Goal: Transaction & Acquisition: Complete application form

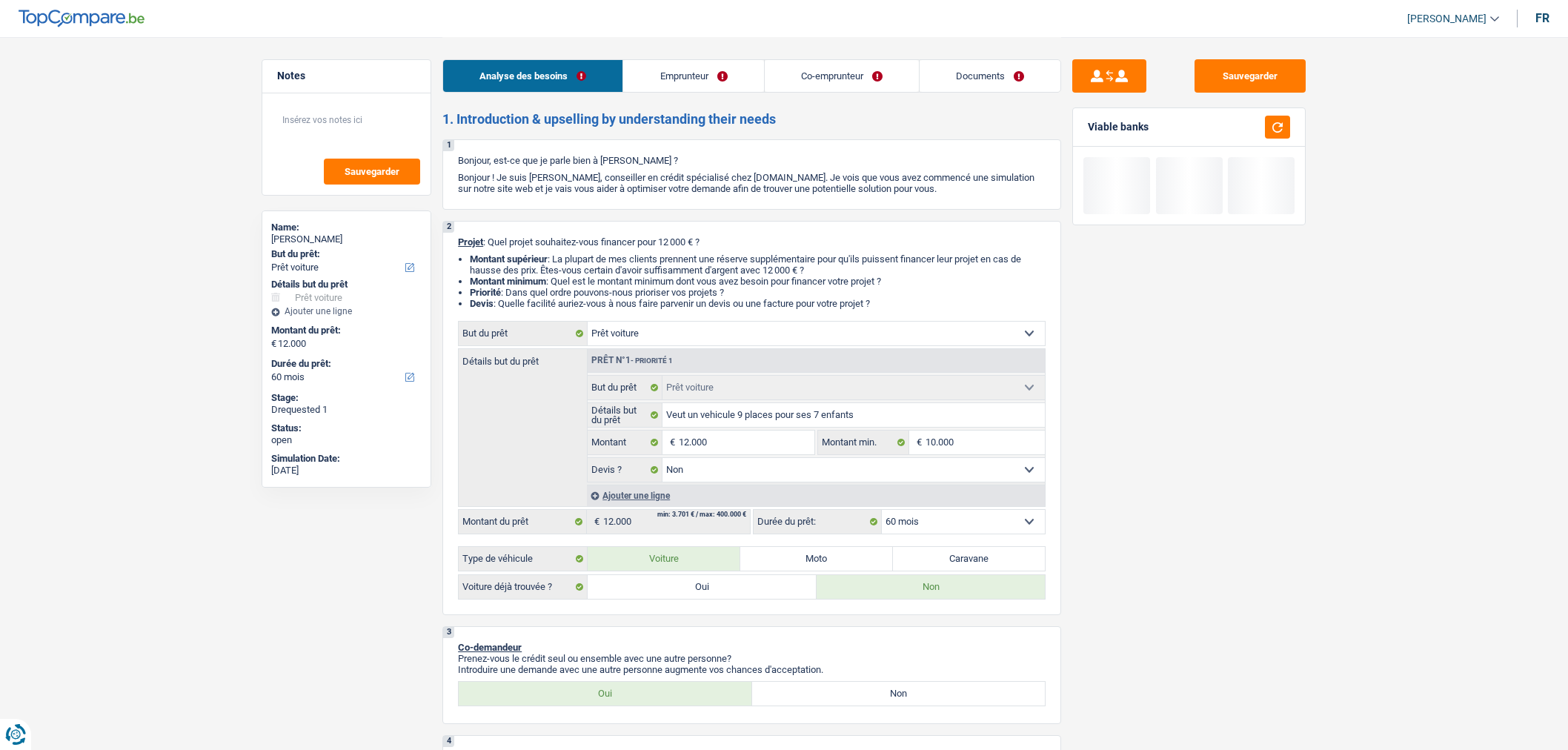
select select "car"
select select "60"
select select "car"
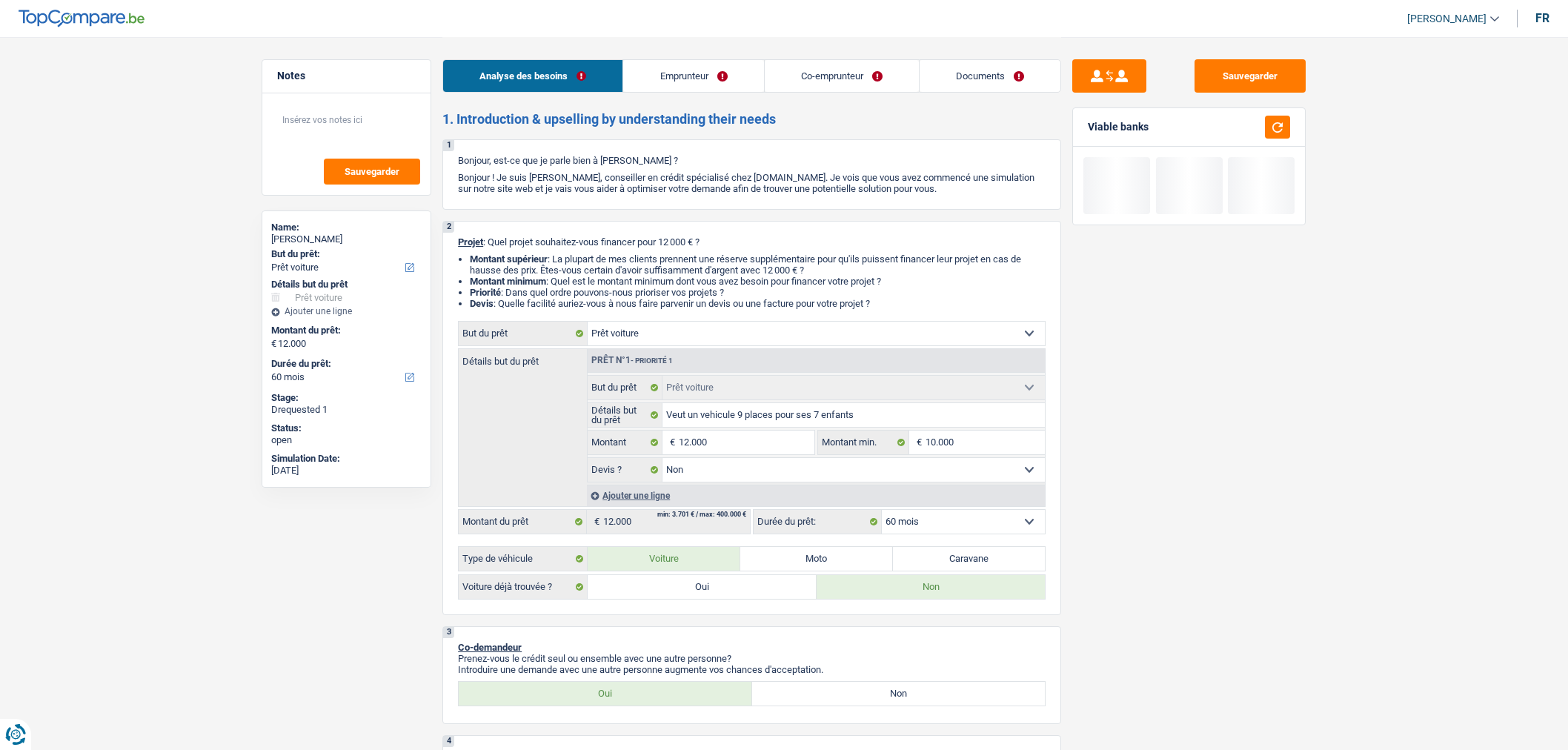
select select "false"
select select "60"
select select "mutuality"
select select "familyAllowances"
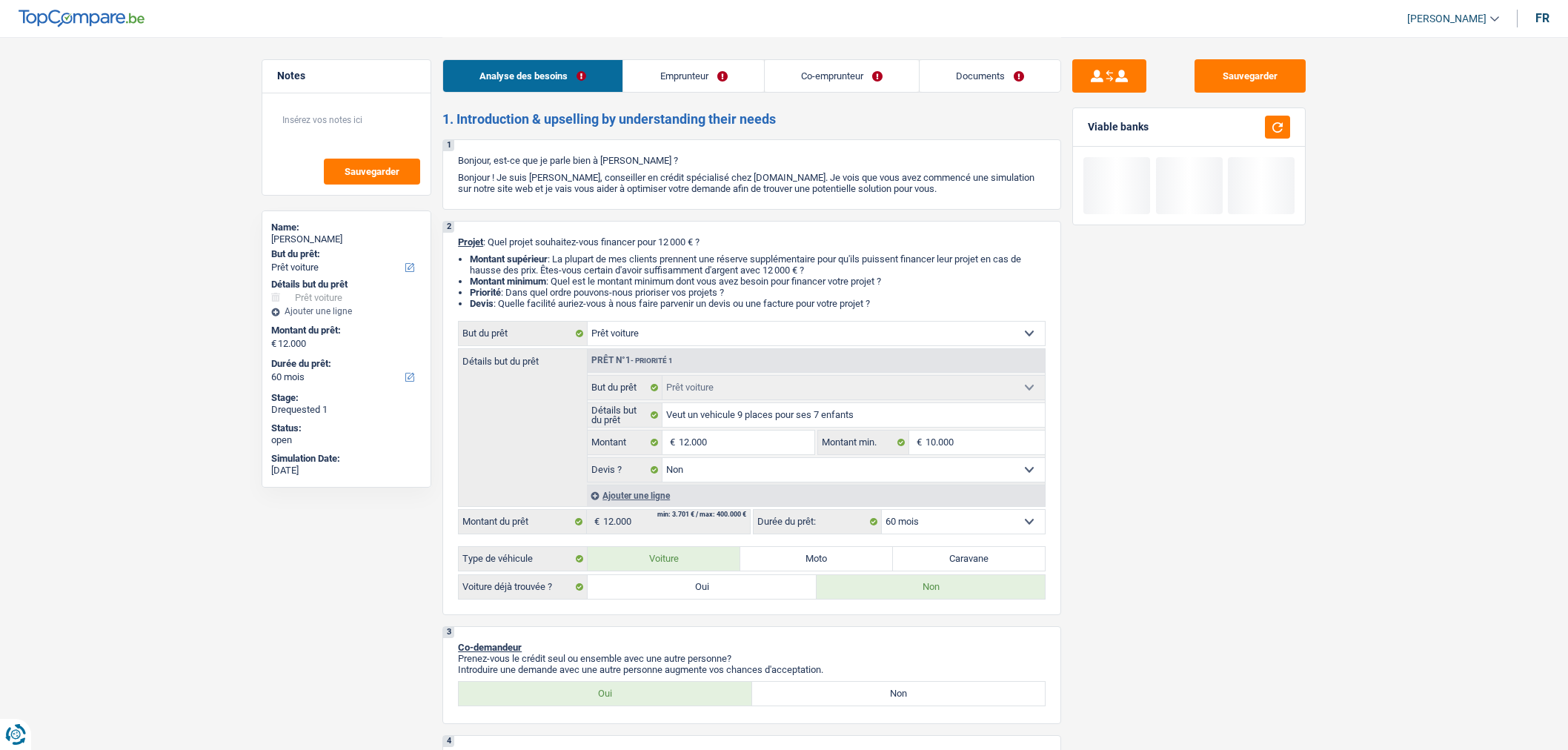
select select "mutualityIndemnity"
select select "ownerWithMortgage"
select select "mortgage"
select select "300"
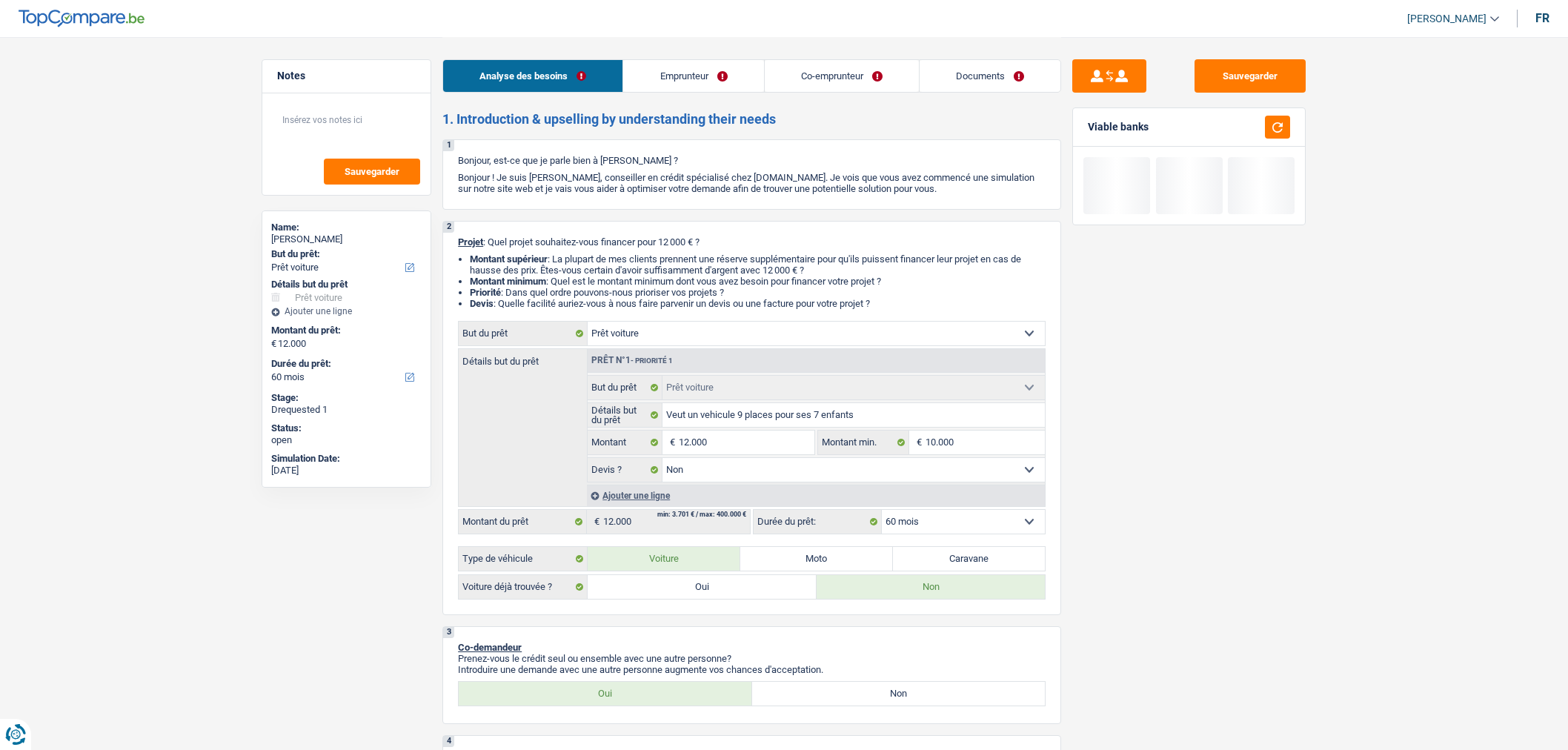
select select "car"
select select "false"
select select "60"
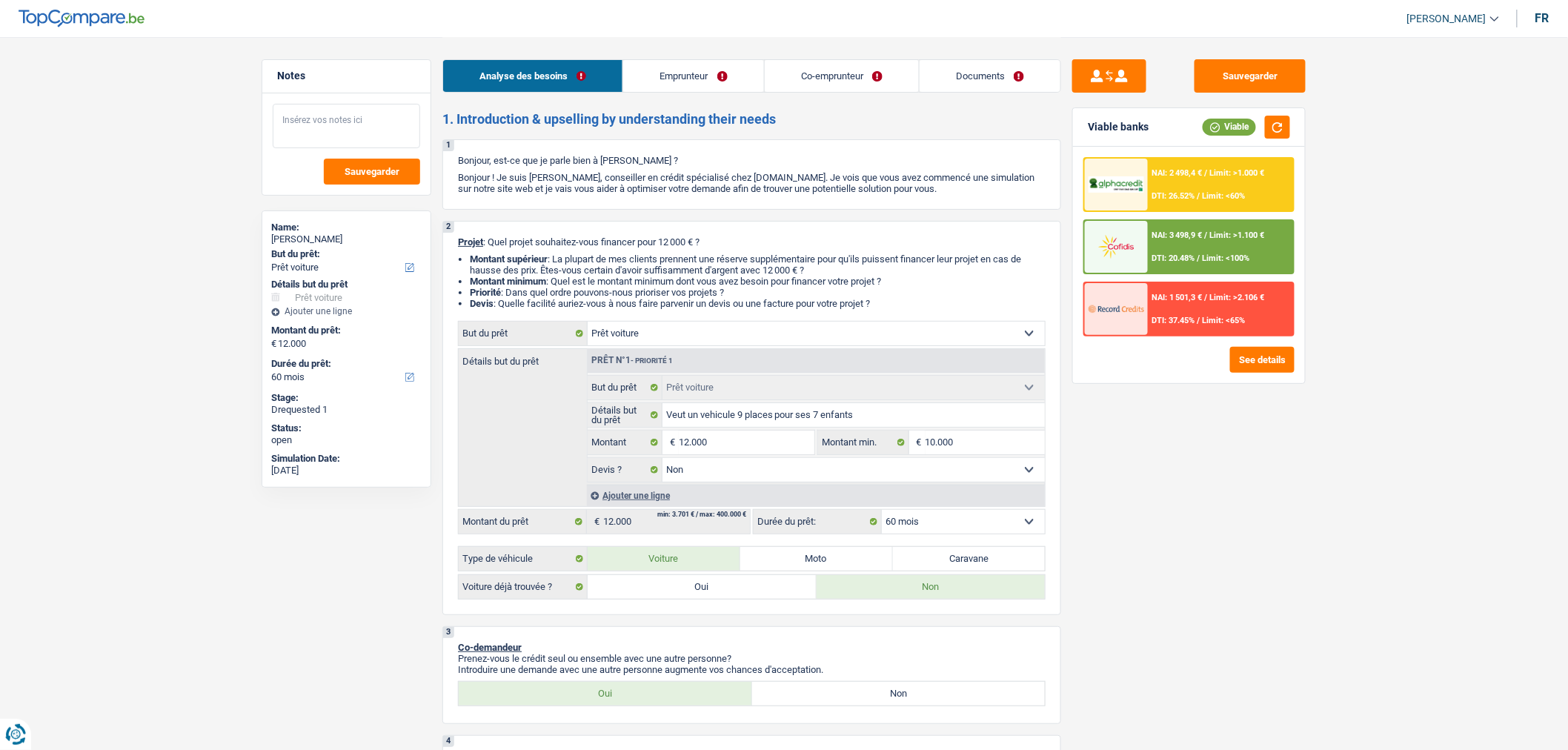
click at [342, 132] on textarea at bounding box center [345, 126] width 147 height 44
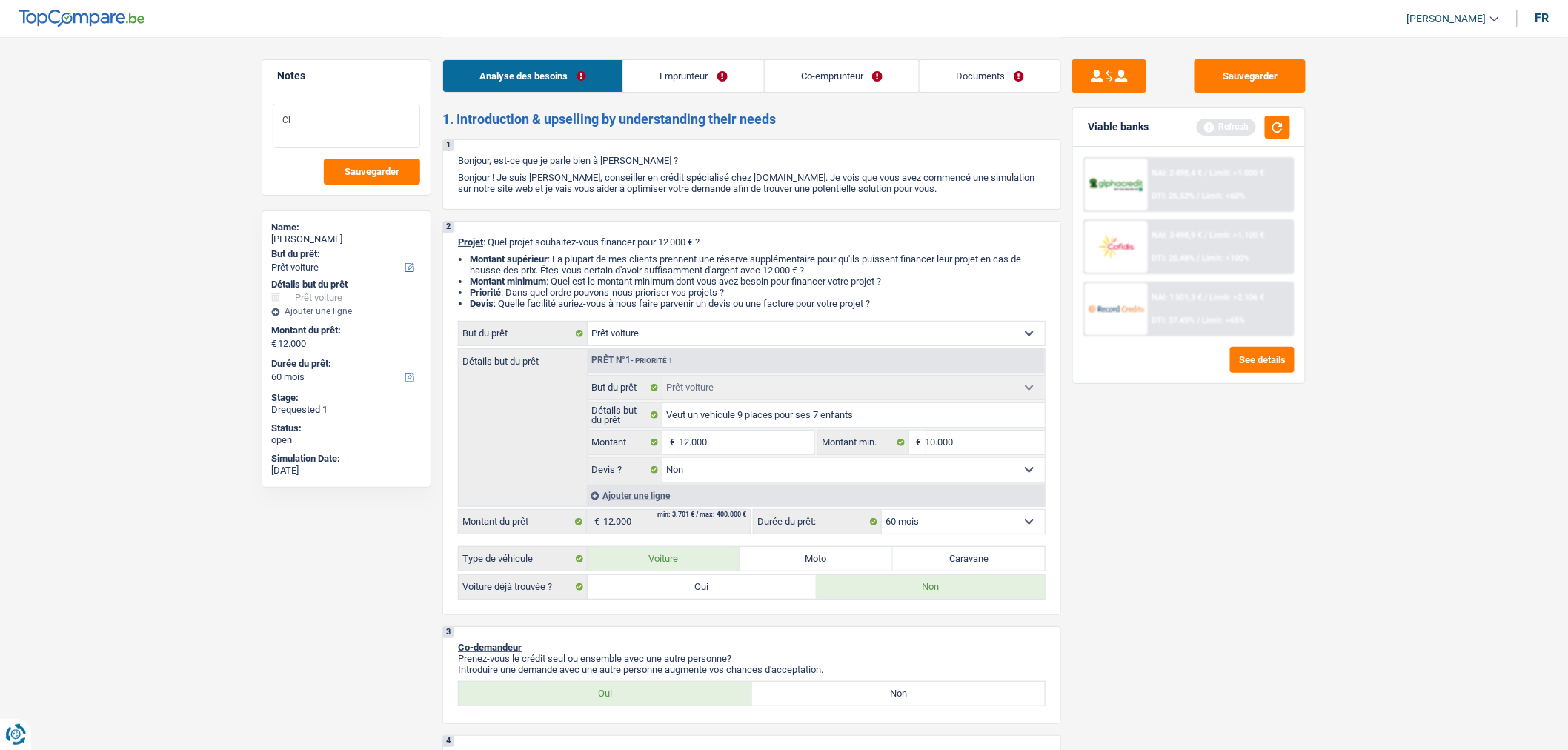
type textarea "C"
click at [1276, 121] on button "button" at bounding box center [1277, 127] width 25 height 23
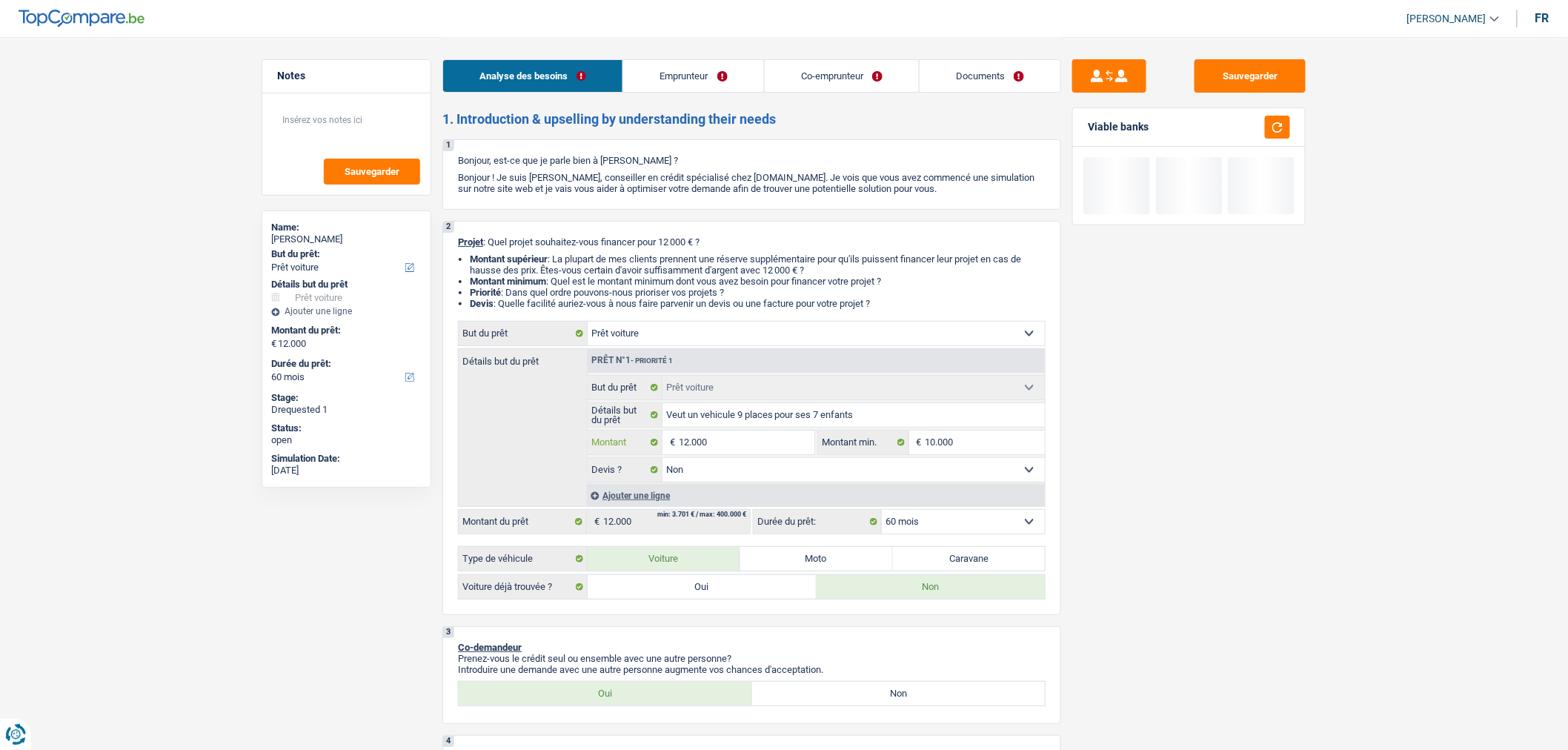
click at [757, 443] on input "12.000" at bounding box center [746, 442] width 136 height 24
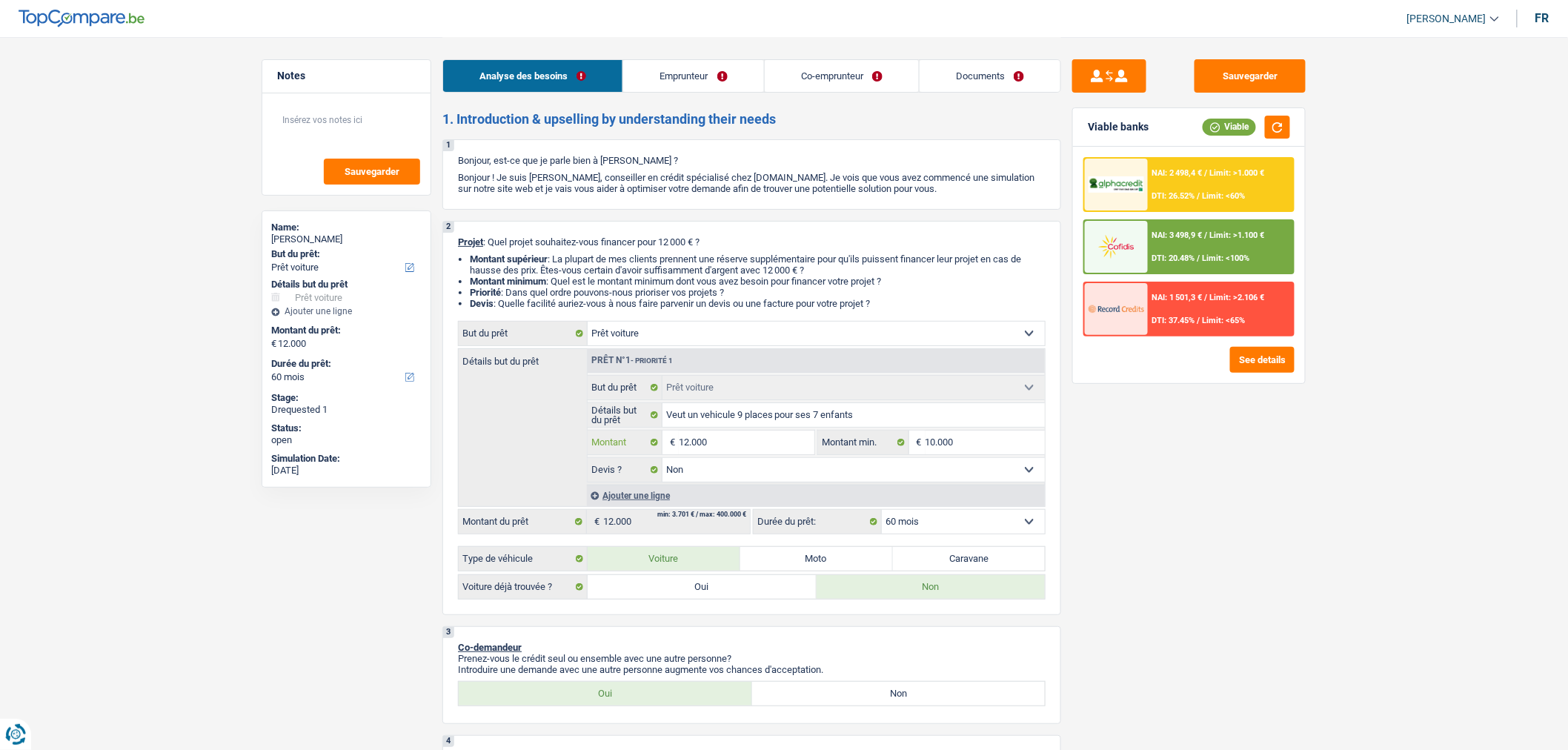
type input "1"
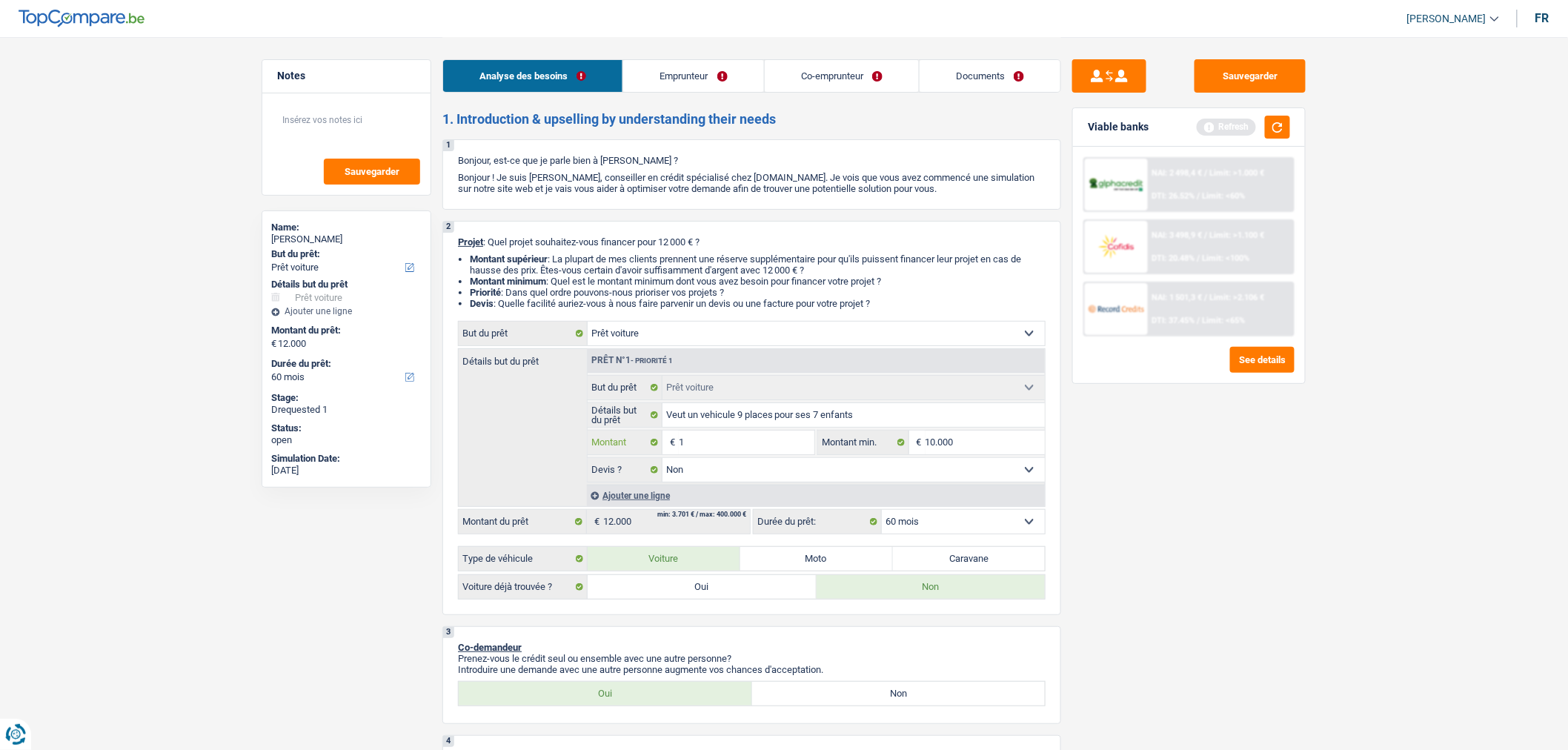
type input "14"
type input "145"
type input "1.450"
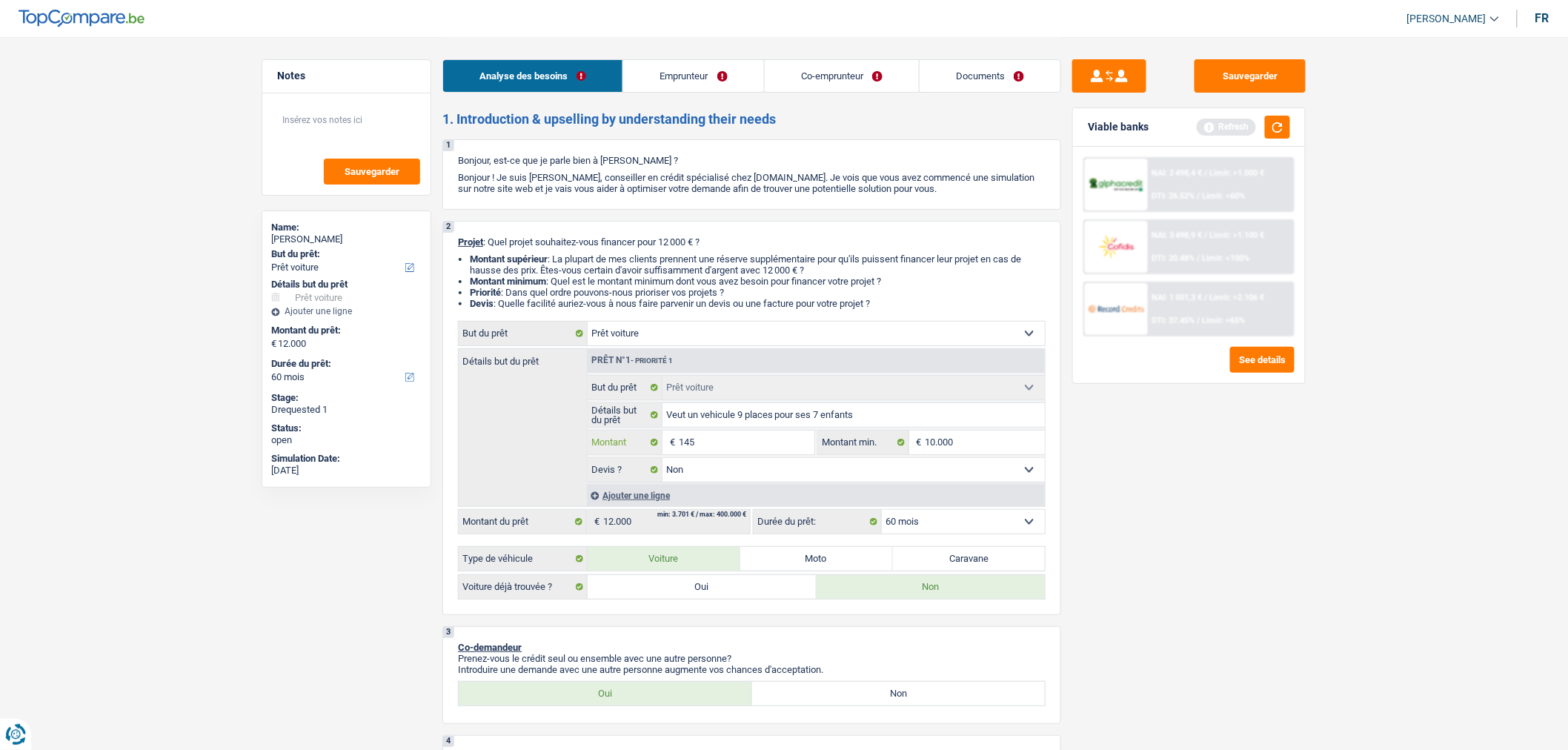
type input "1.450"
type input "14.500"
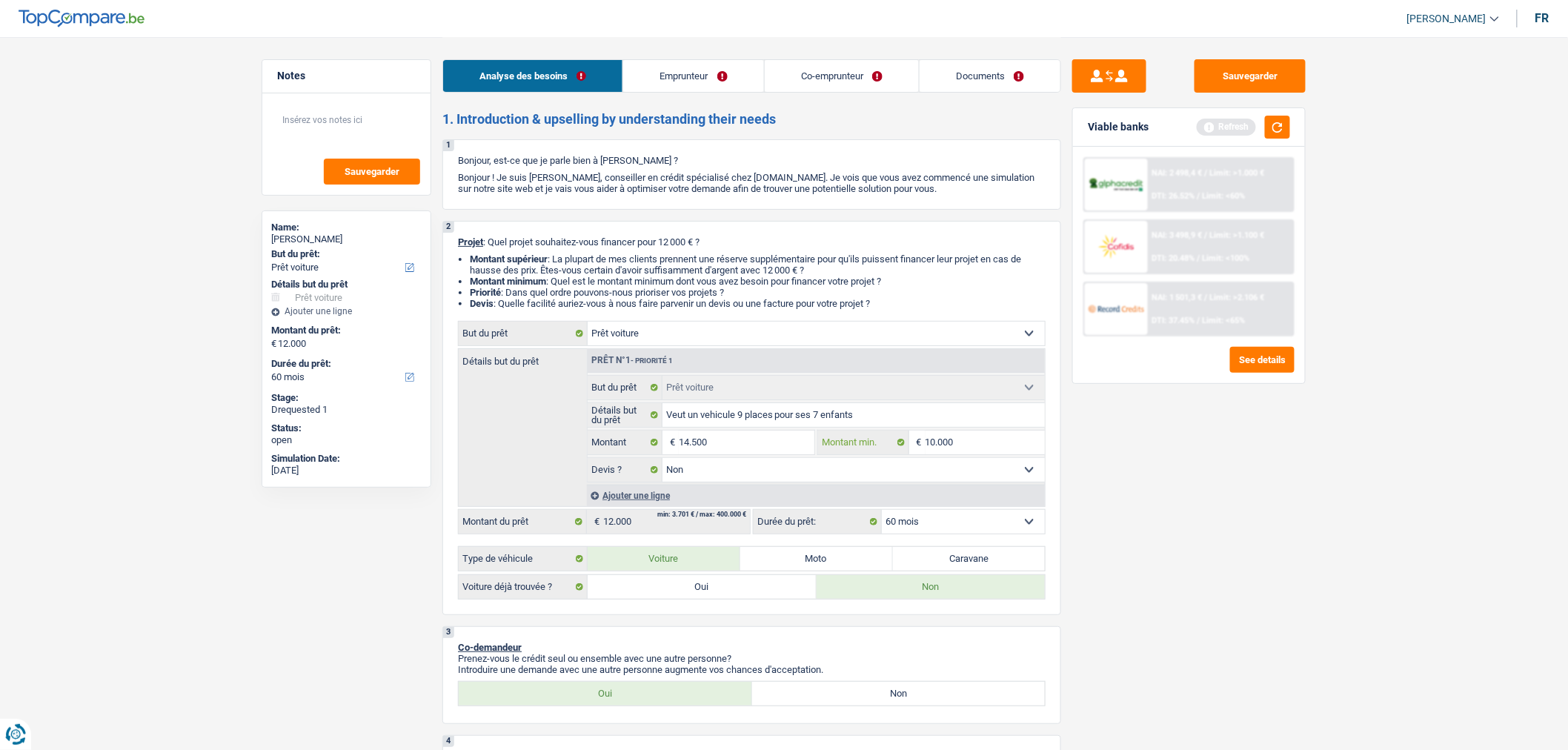
type input "14.500"
click at [950, 448] on input "10.000" at bounding box center [985, 442] width 120 height 24
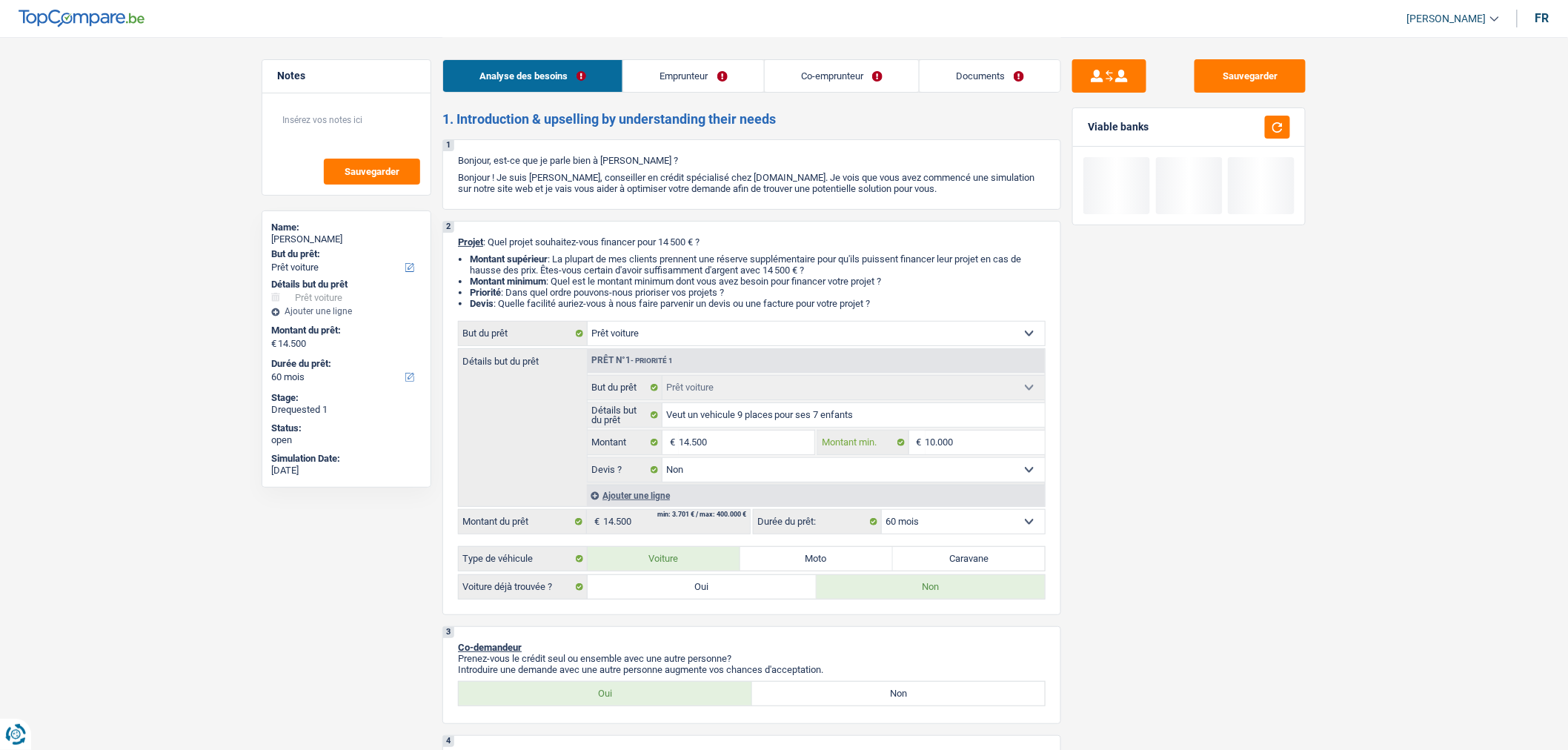
type input "1"
type input "12"
type input "120"
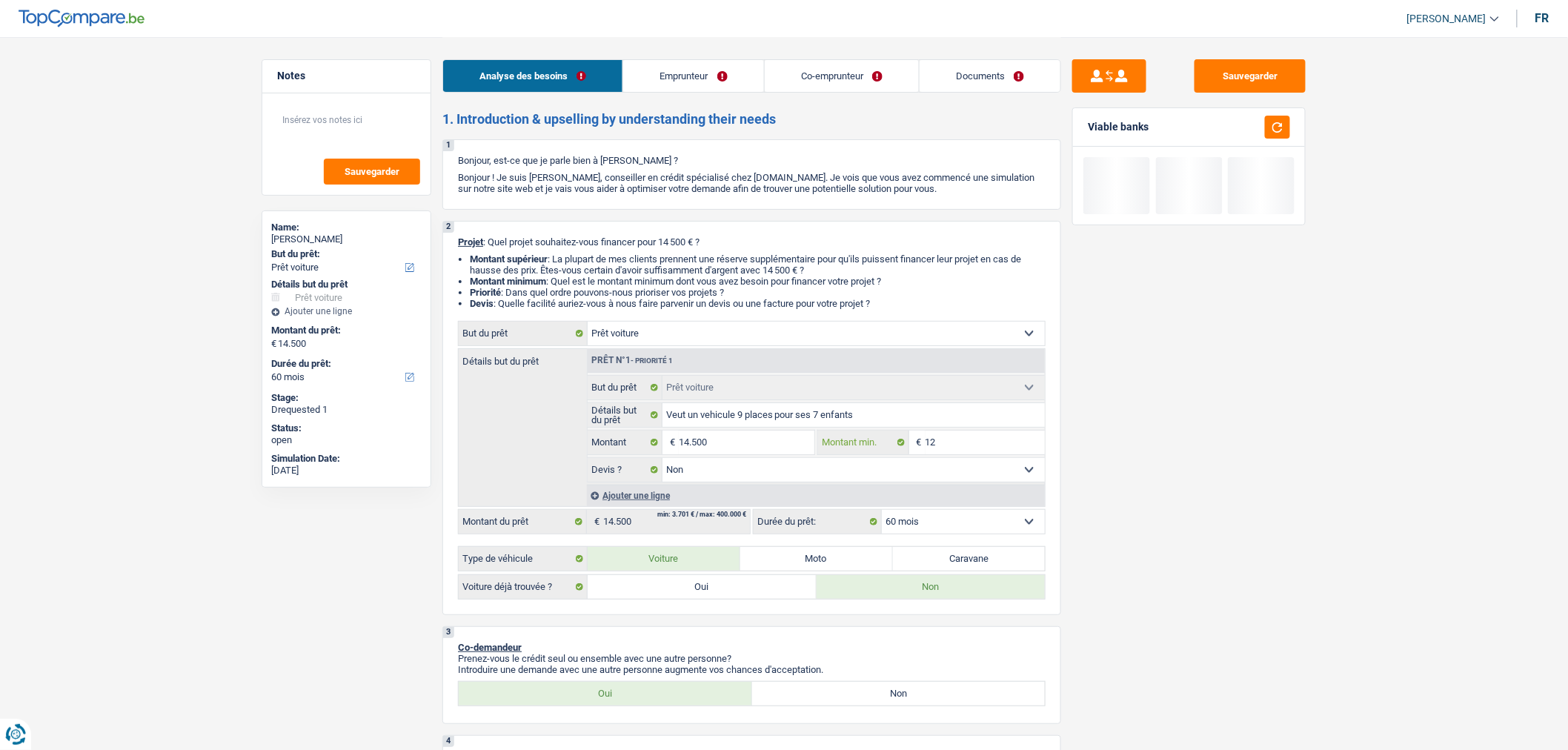
type input "120"
type input "1.200"
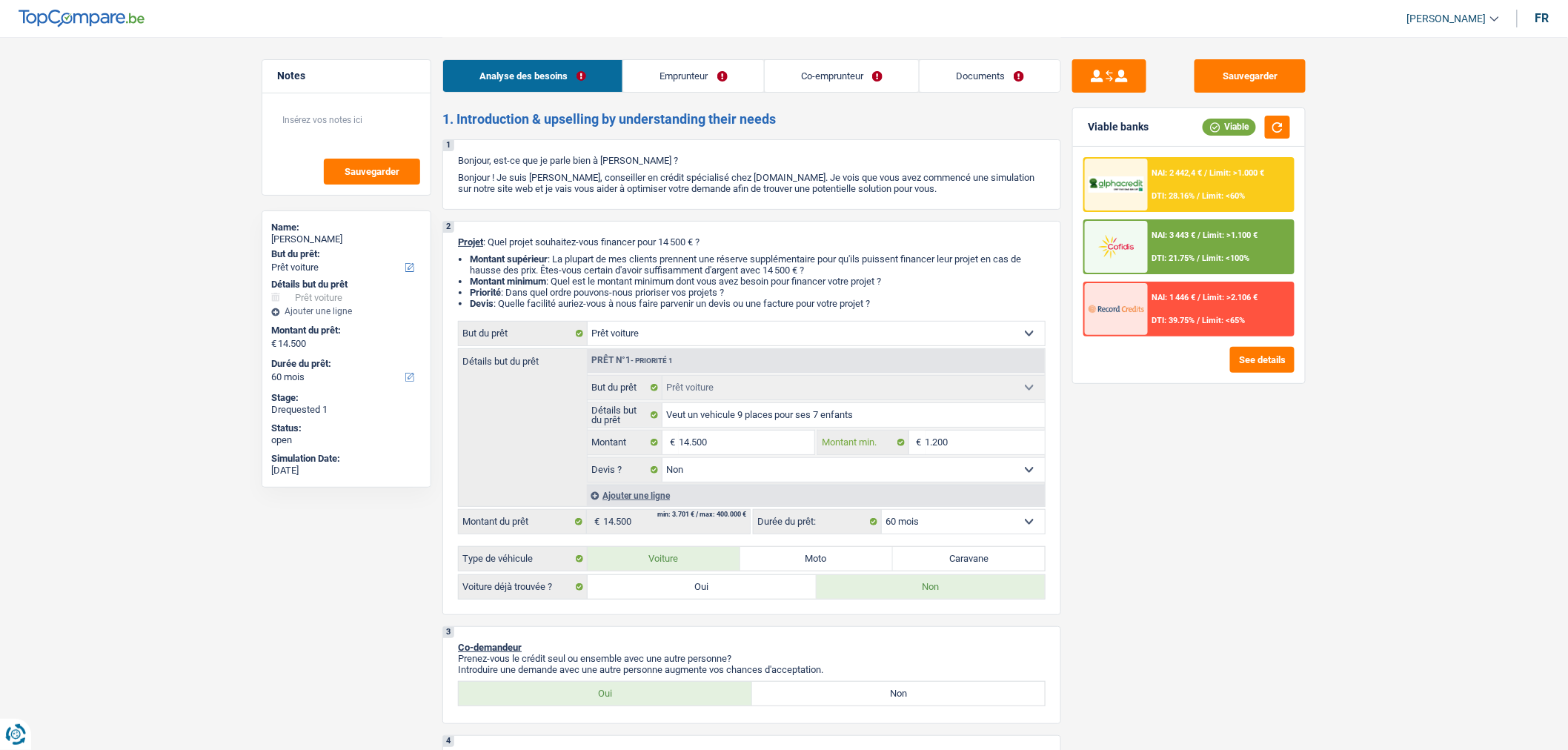
type input "12.000"
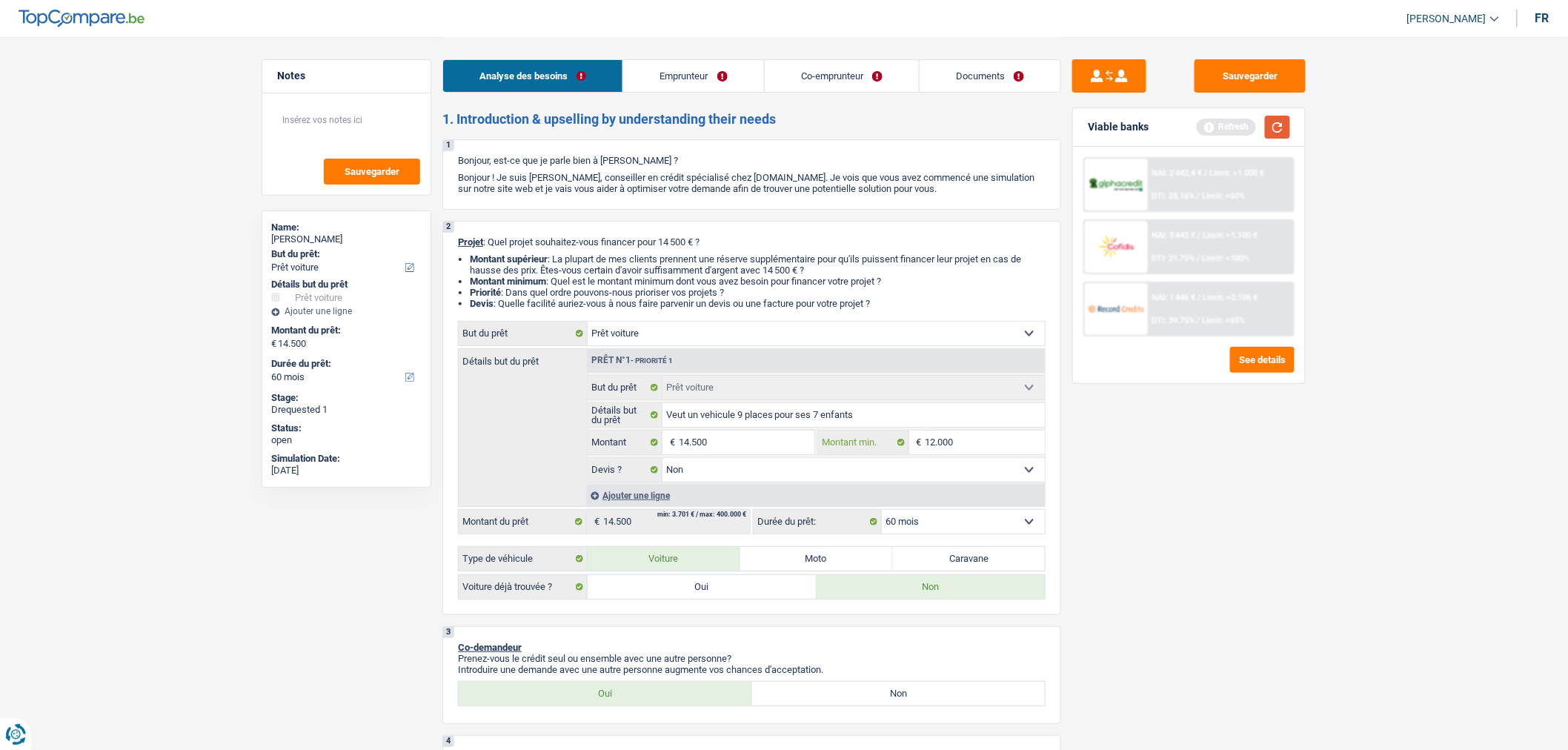
type input "12.000"
click at [1273, 126] on button "button" at bounding box center [1277, 127] width 25 height 23
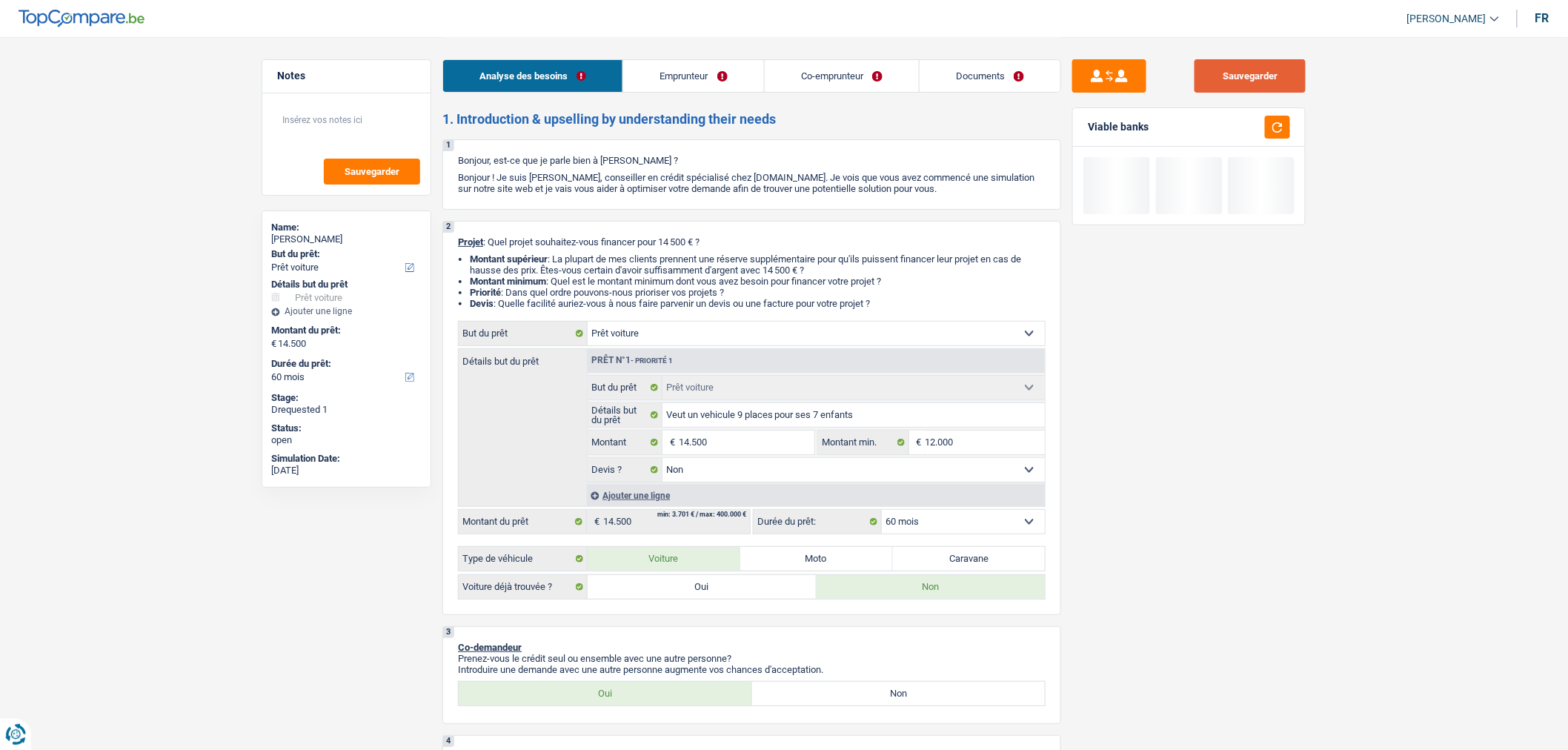
click at [1248, 72] on button "Sauvegarder" at bounding box center [1251, 76] width 112 height 34
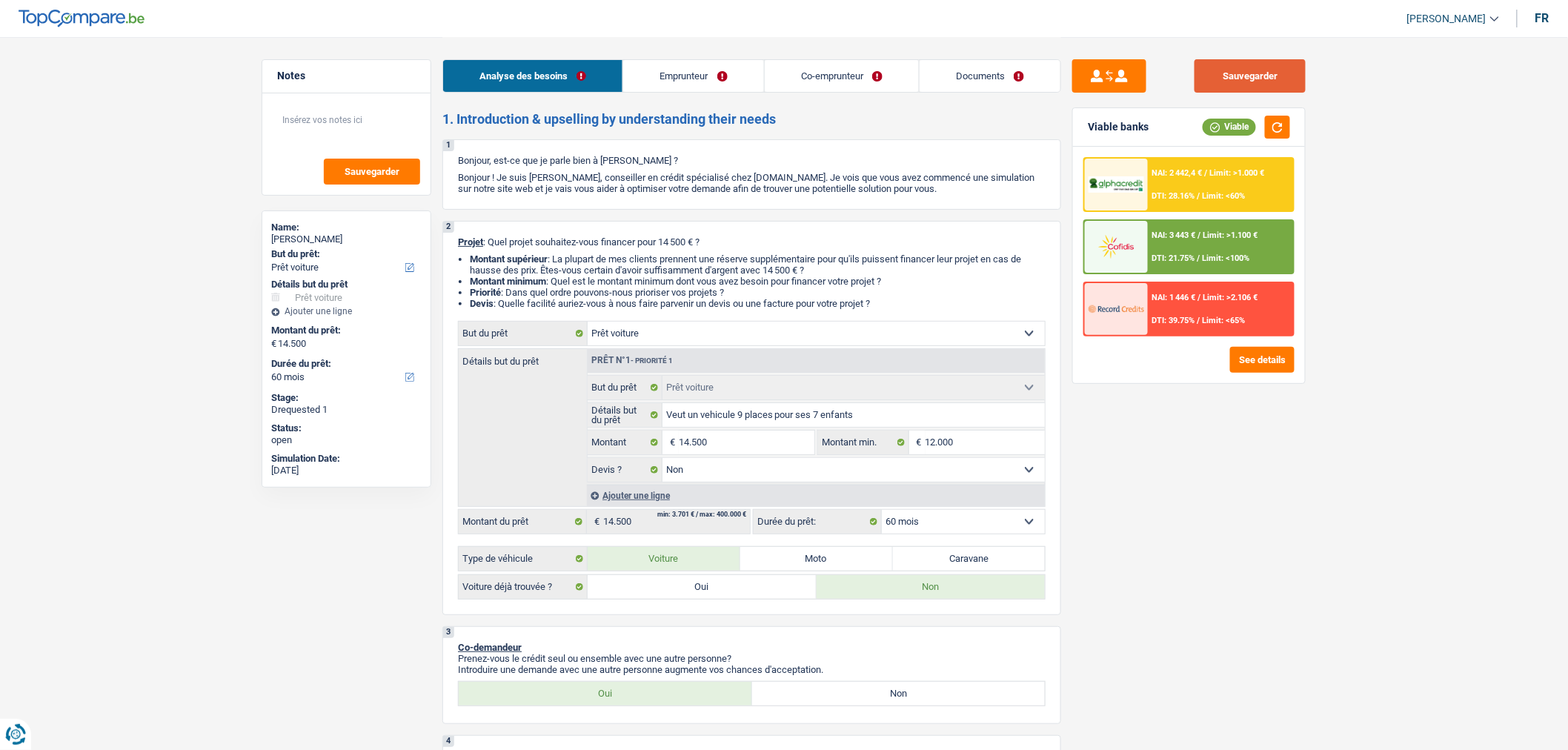
click at [1271, 78] on button "Sauvegarder" at bounding box center [1251, 76] width 112 height 34
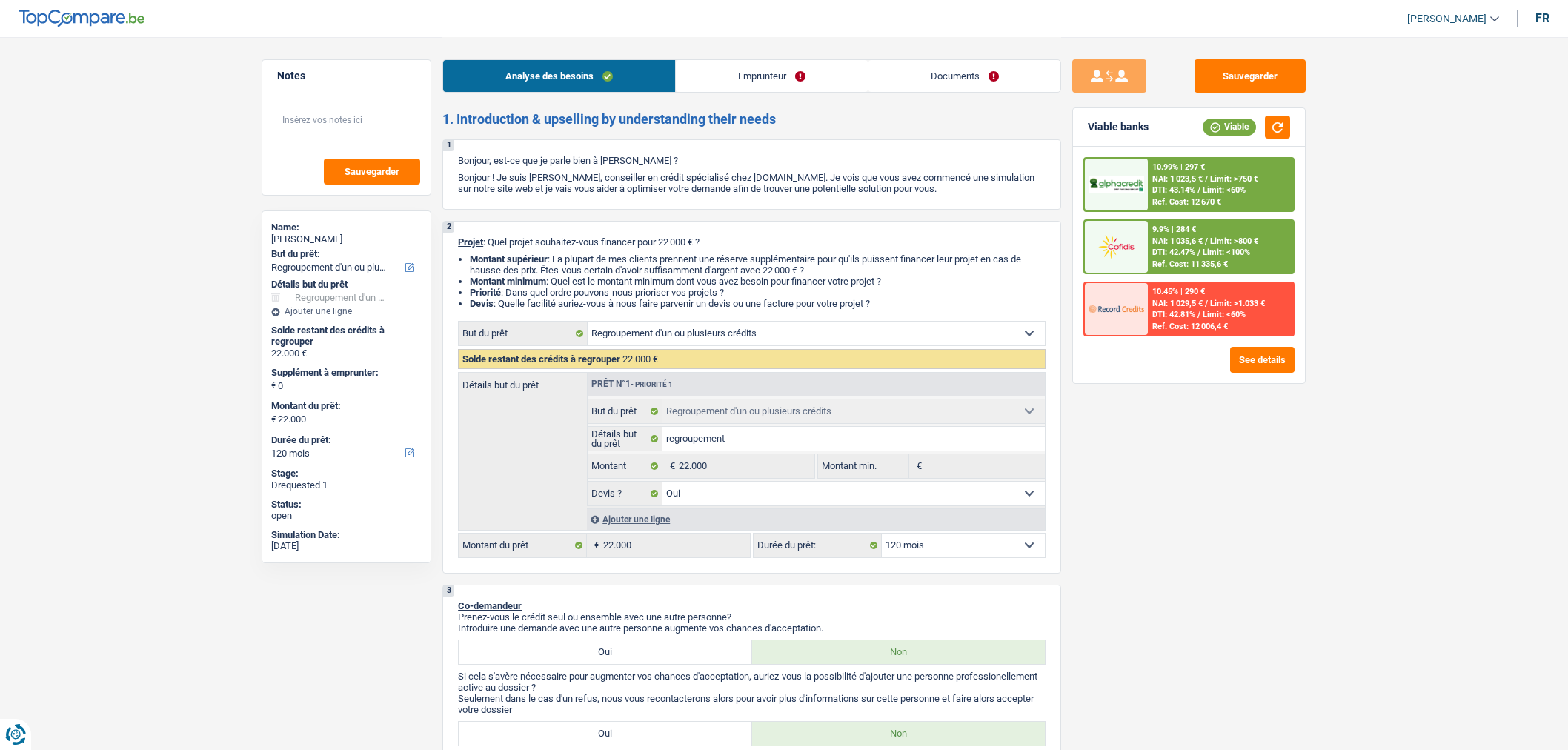
select select "refinancing"
select select "120"
select select "refinancing"
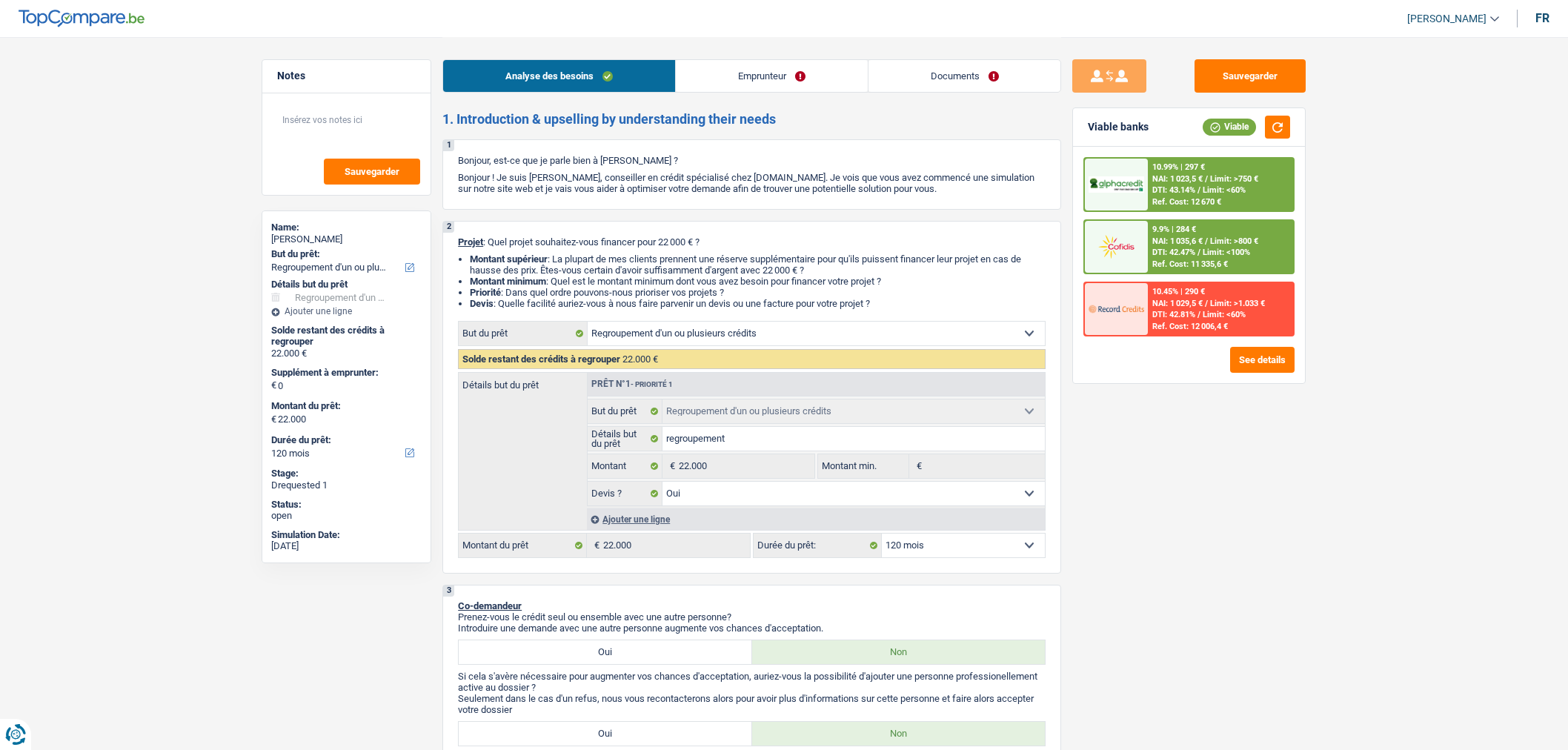
select select "yes"
select select "120"
select select "mutuality"
select select "mutualityIndemnity"
select select "rents"
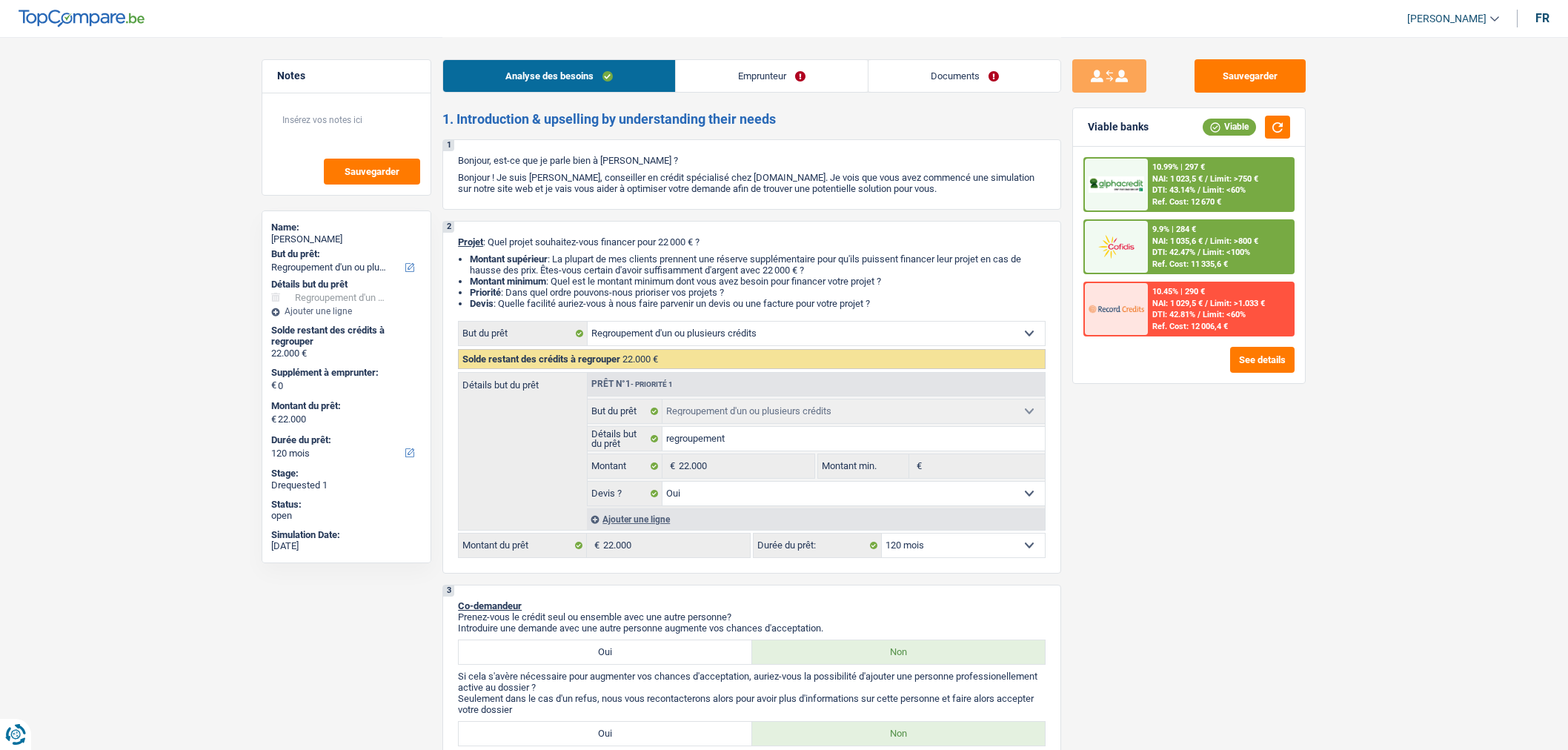
select select "personalLoan"
select select "loanRepayment"
select select "120"
select select "cardOrCredit"
select select "refinancing"
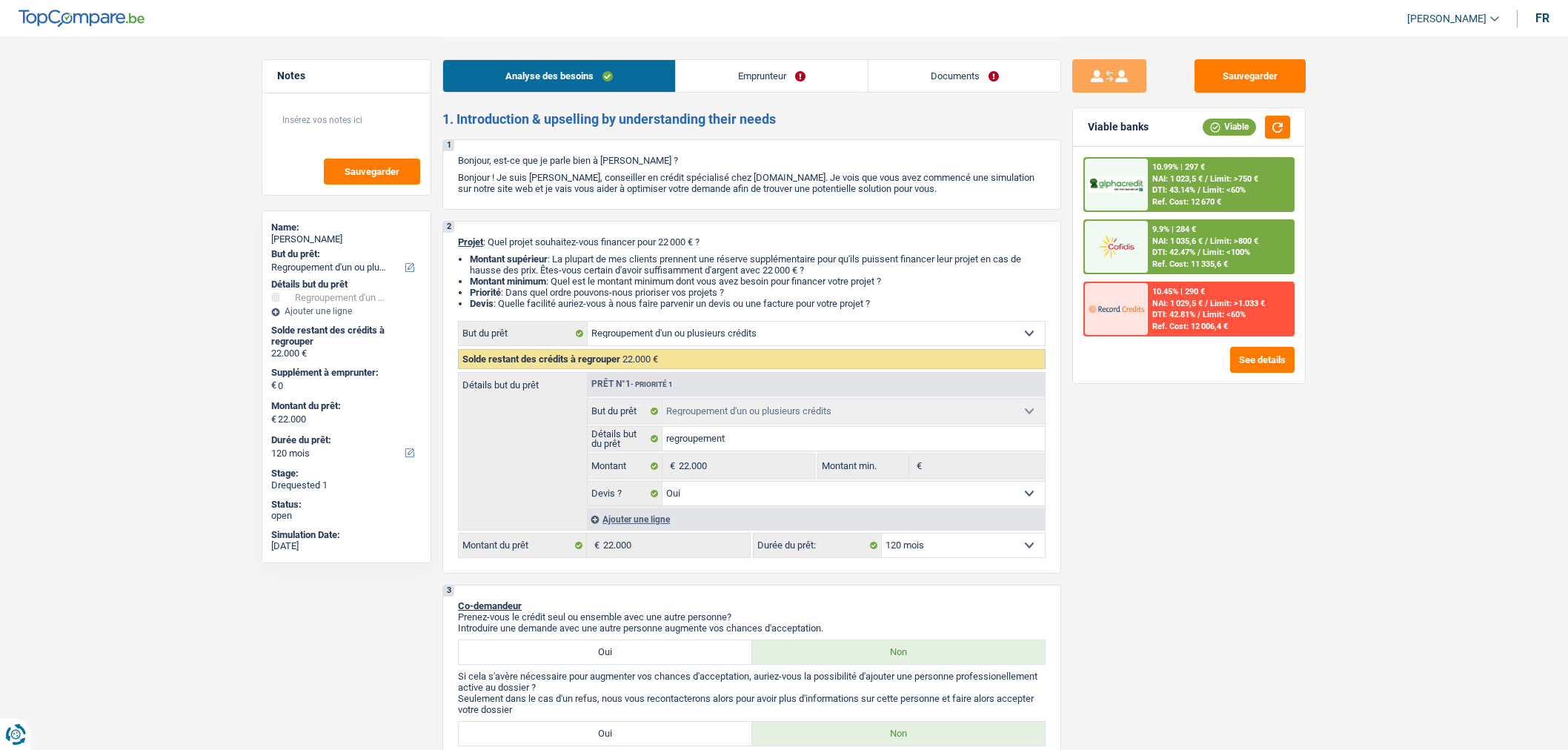
select select "refinancing"
select select "yes"
select select "120"
select select "mutuality"
select select "mutualityIndemnity"
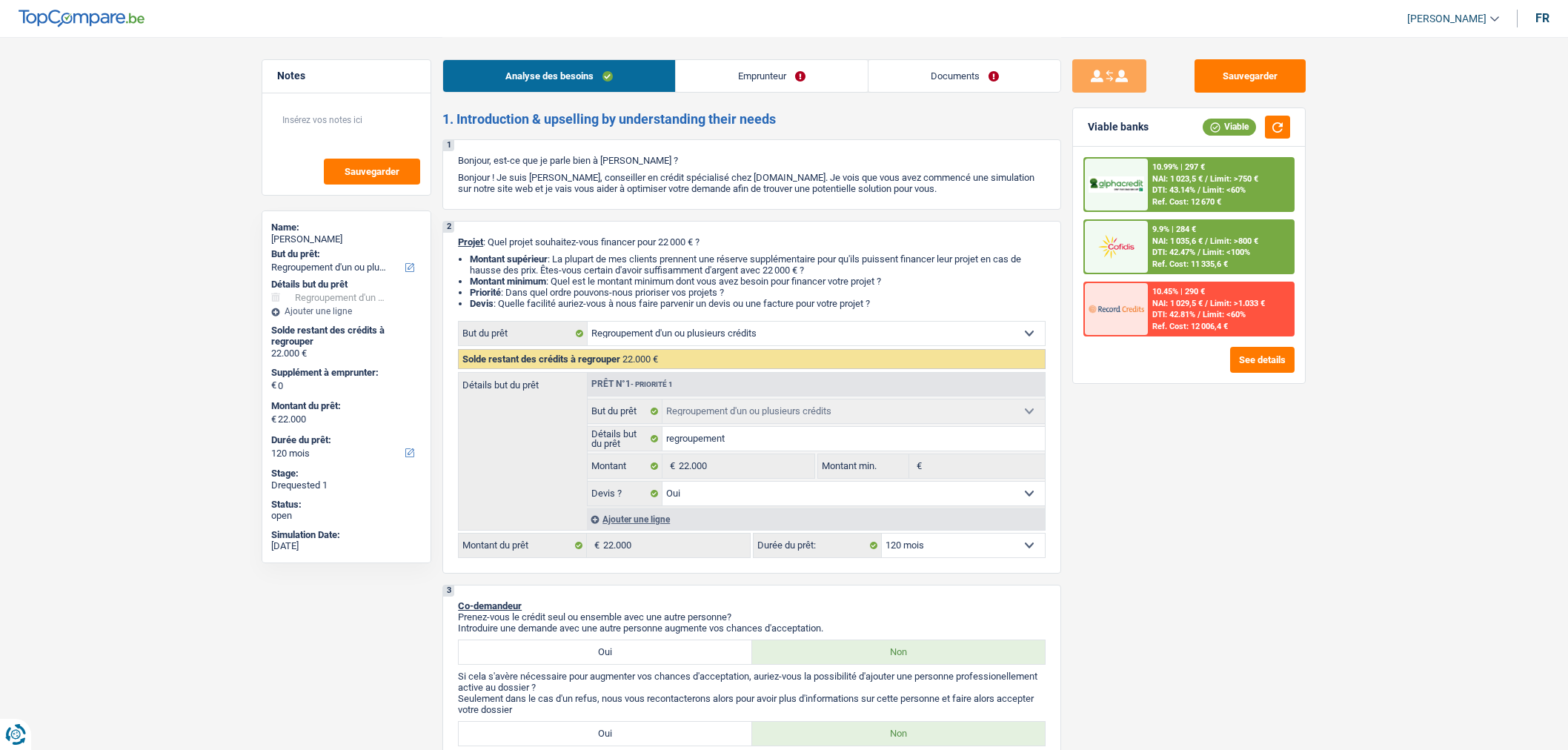
select select "chretienne"
select select "BE"
click at [966, 76] on link "Documents" at bounding box center [965, 75] width 192 height 32
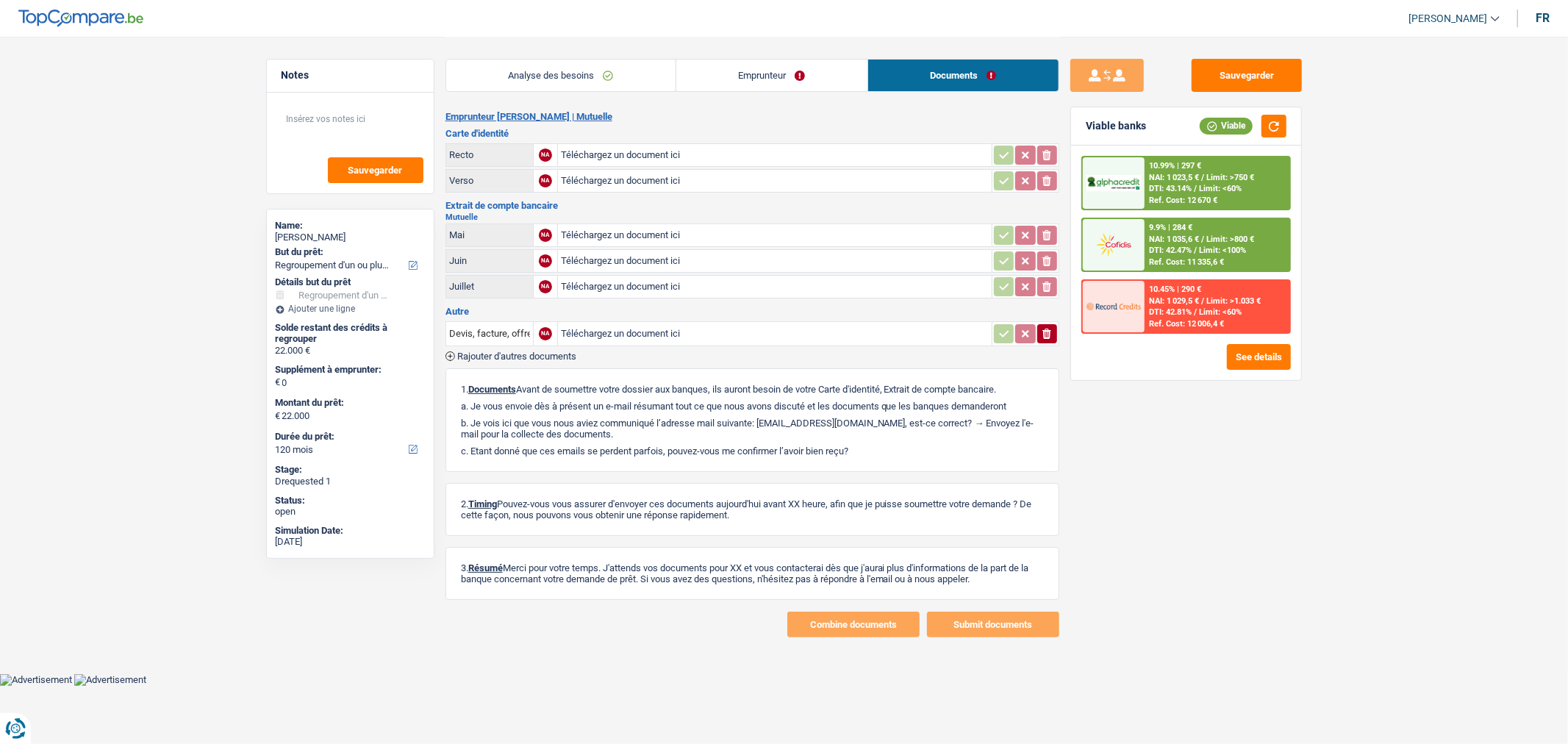
click at [767, 75] on link "Emprunteur" at bounding box center [772, 74] width 191 height 31
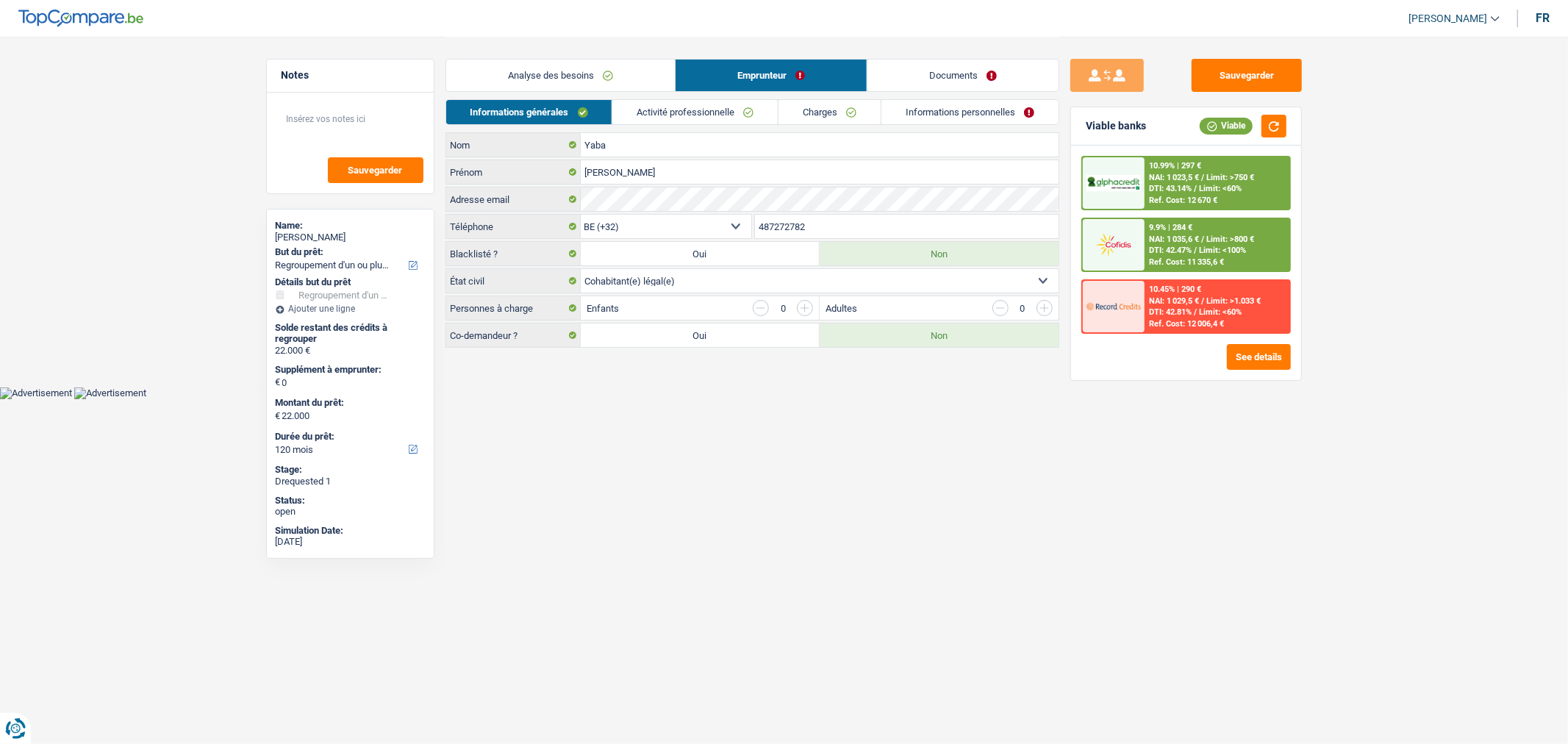
click at [699, 121] on link "Activité professionnelle" at bounding box center [695, 112] width 165 height 24
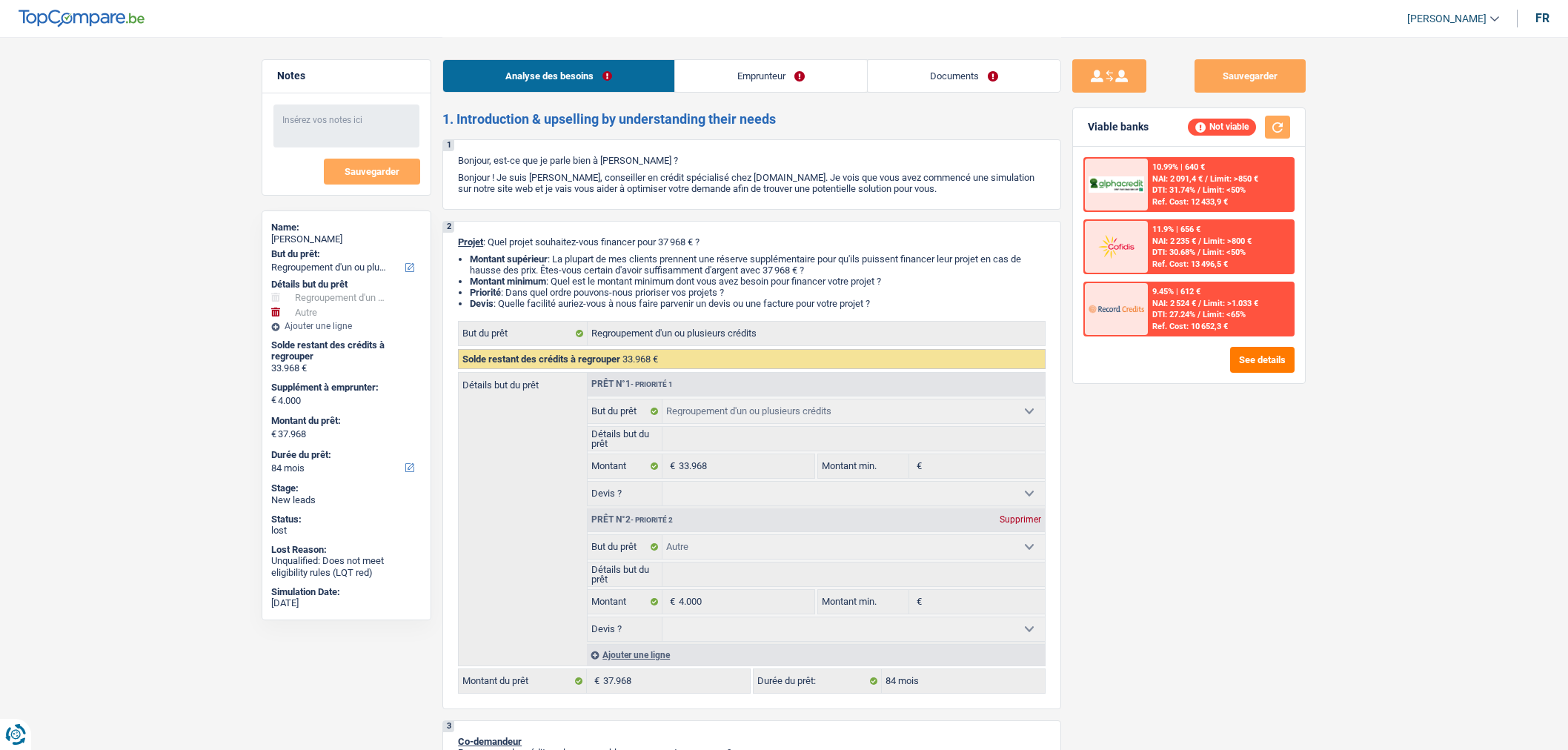
select select "refinancing"
select select "other"
select select "84"
select select "refinancing"
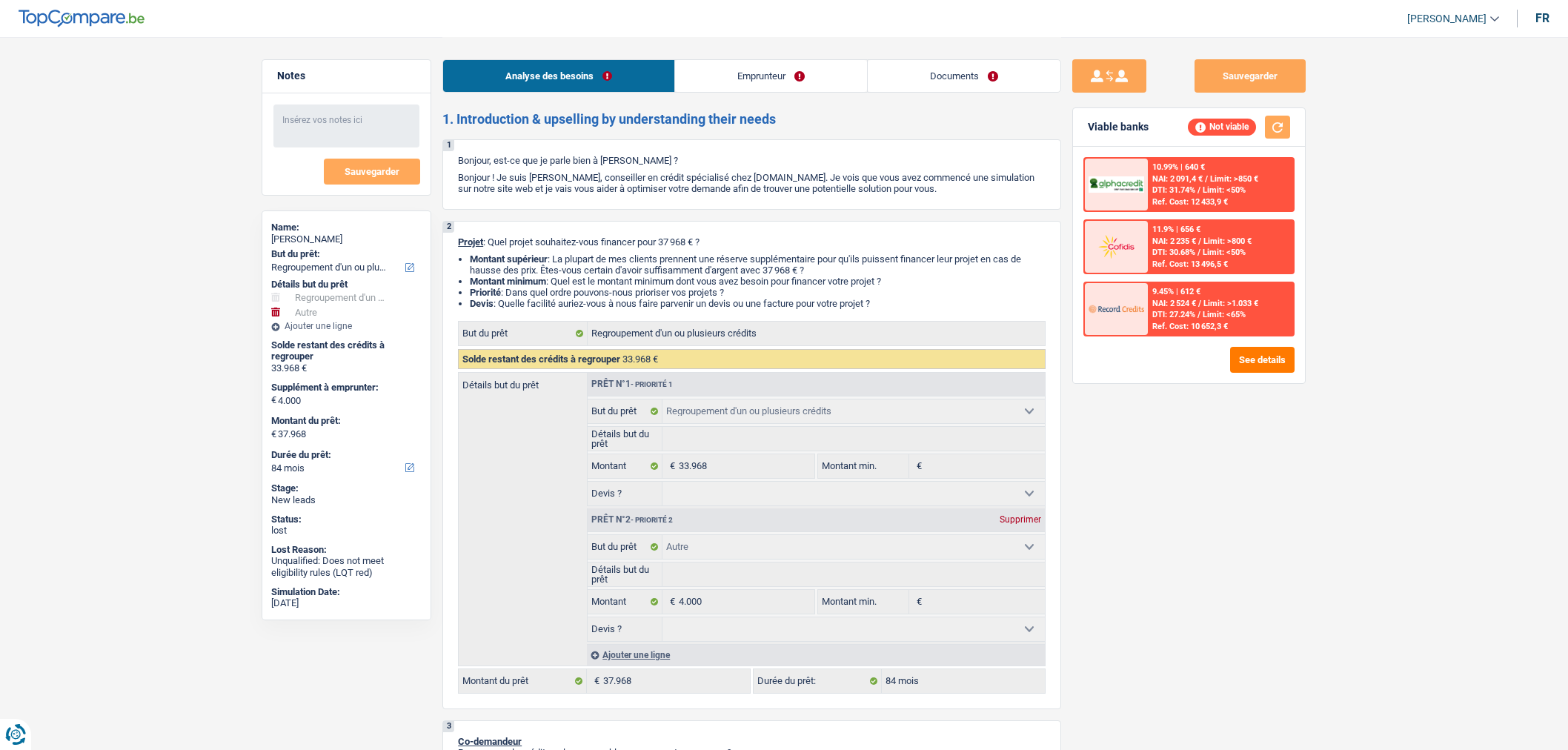
select select "refinancing"
select select "other"
select select "84"
select select "privateEmployee"
select select "netSalary"
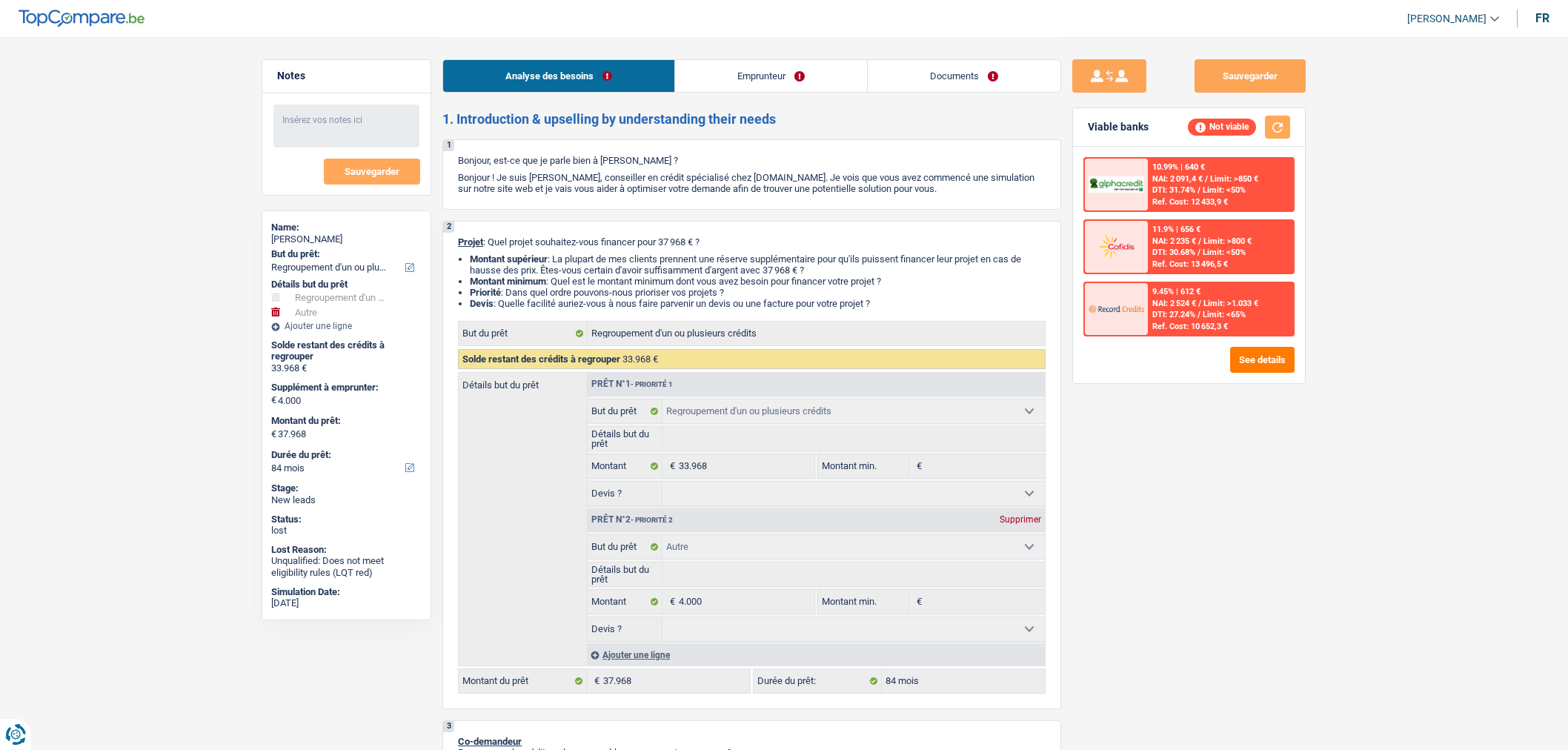
select select "mealVouchers"
select select "rents"
select select "carLoan"
select select "60"
select select "personalLoan"
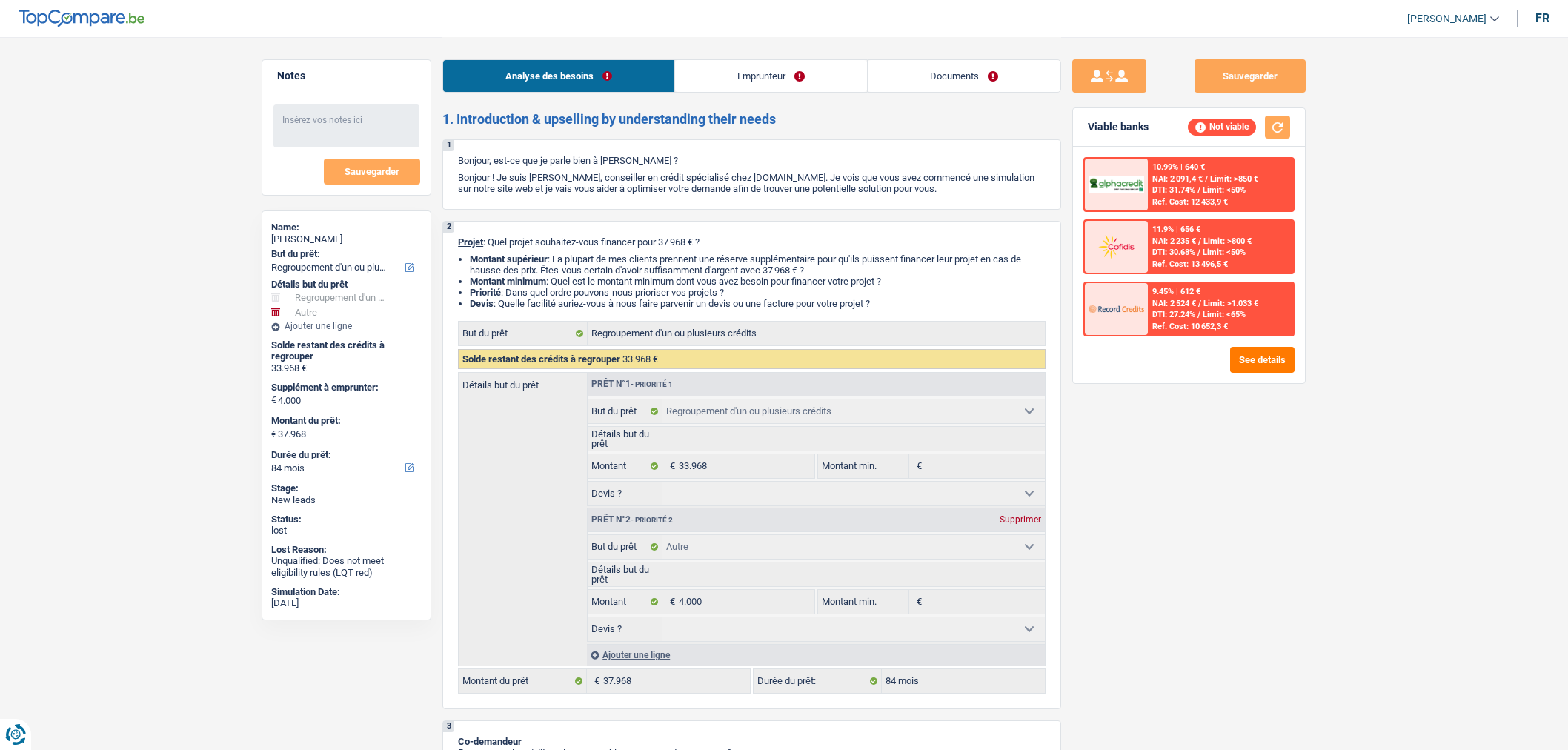
select select "loanRepayment"
select select "48"
select select "cardOrCredit"
select select "refinancing"
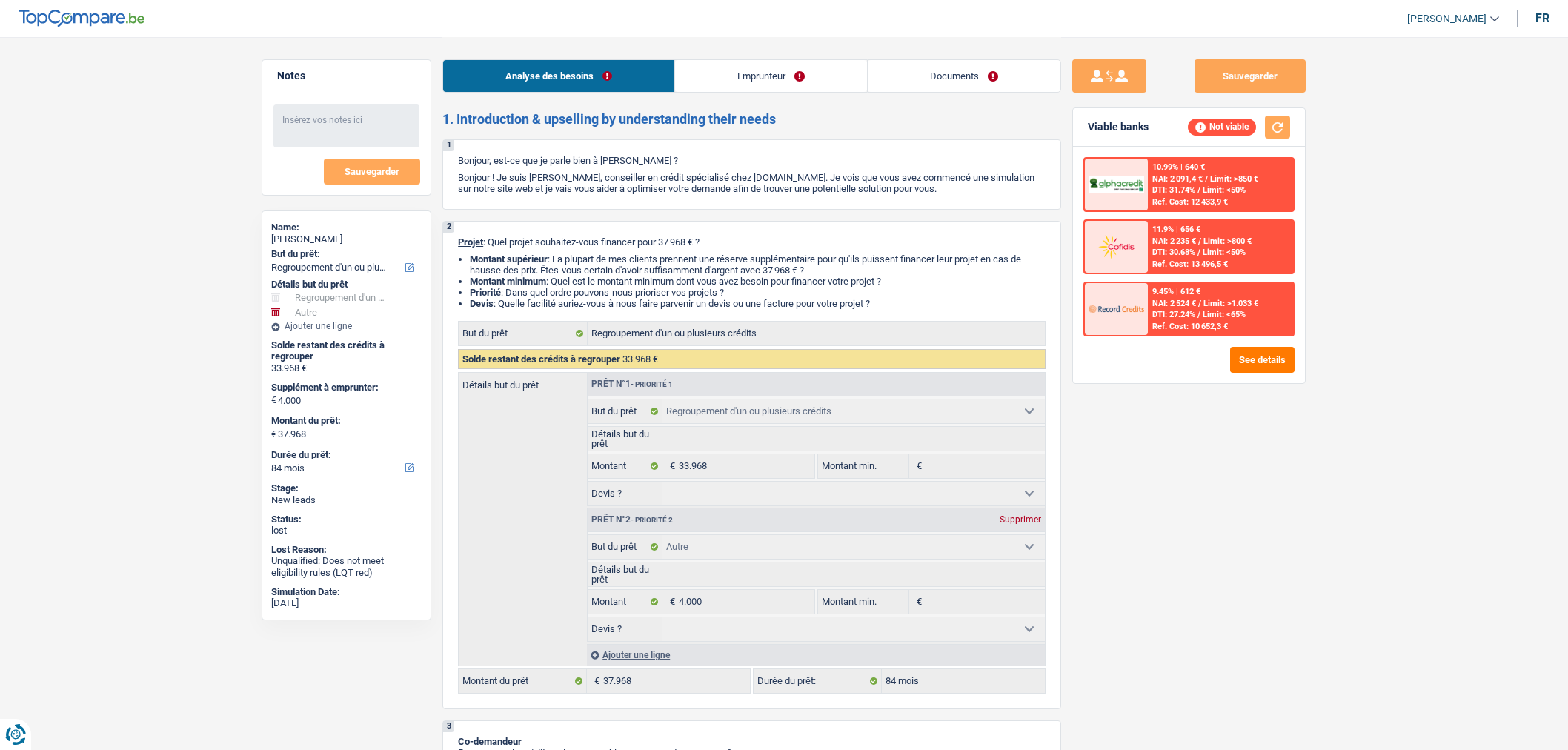
select select "refinancing"
select select "other"
select select "84"
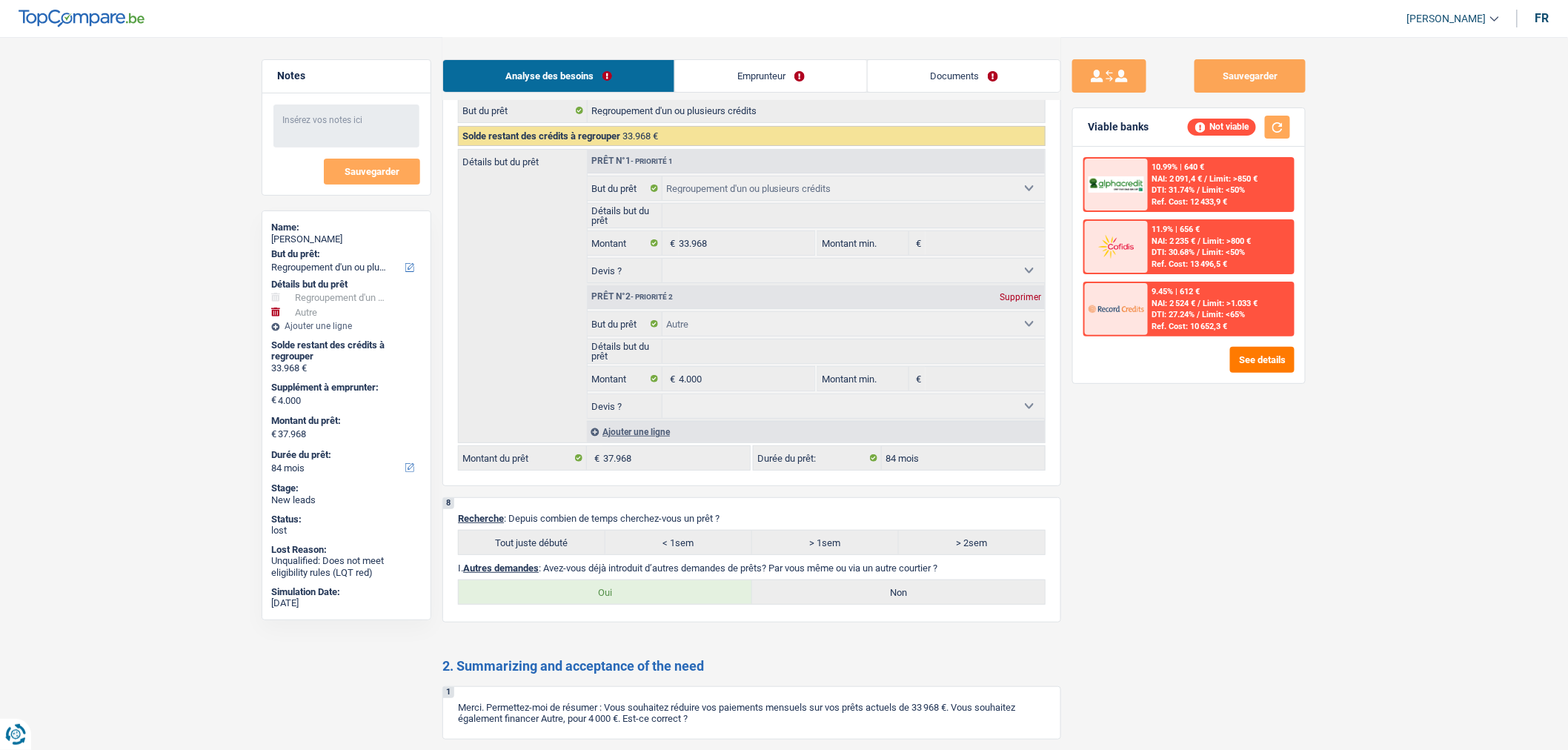
scroll to position [2665, 0]
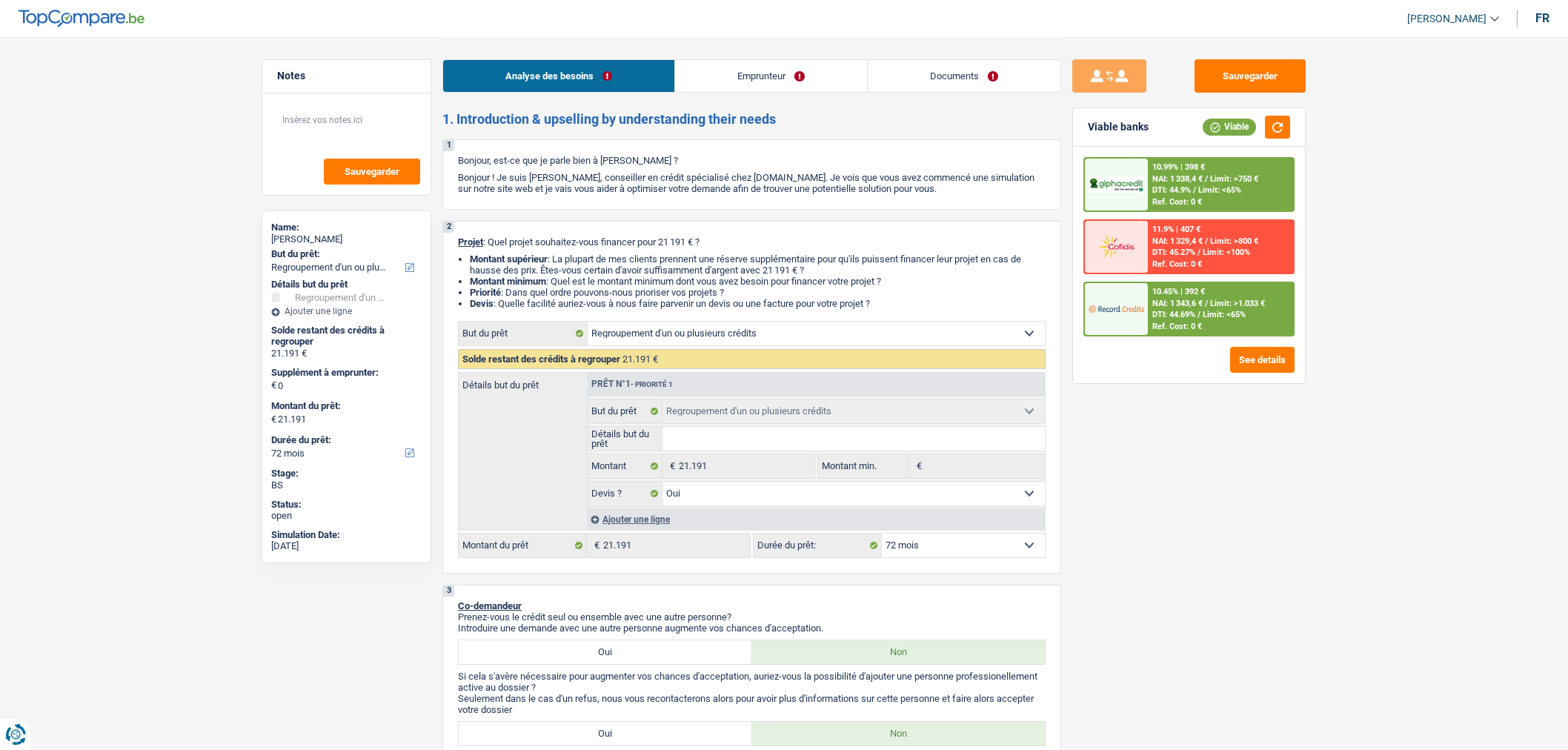
select select "refinancing"
select select "72"
select select "refinancing"
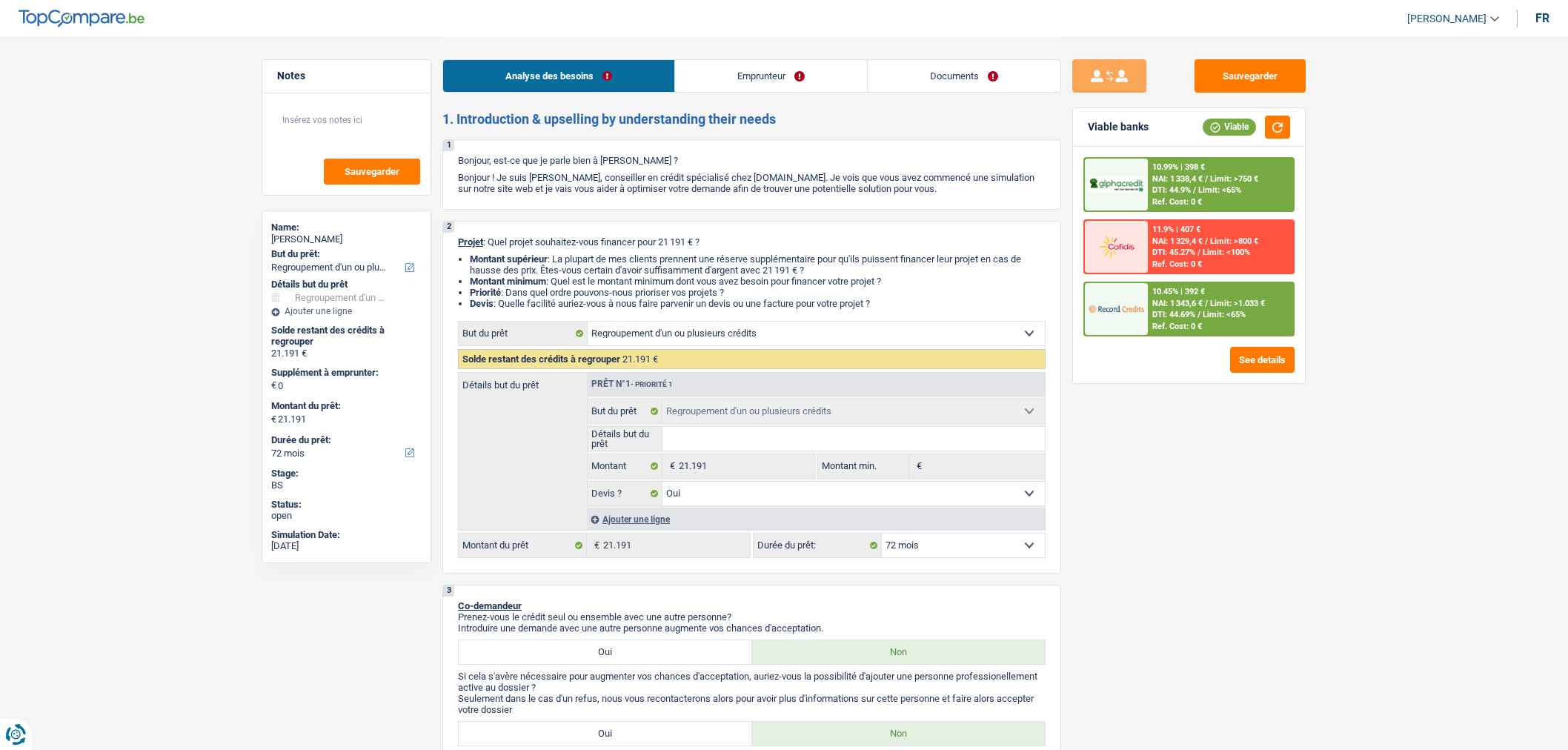
select select "yes"
select select "72"
select select "retired"
select select "pension"
select select "ownerWithoutMortgage"
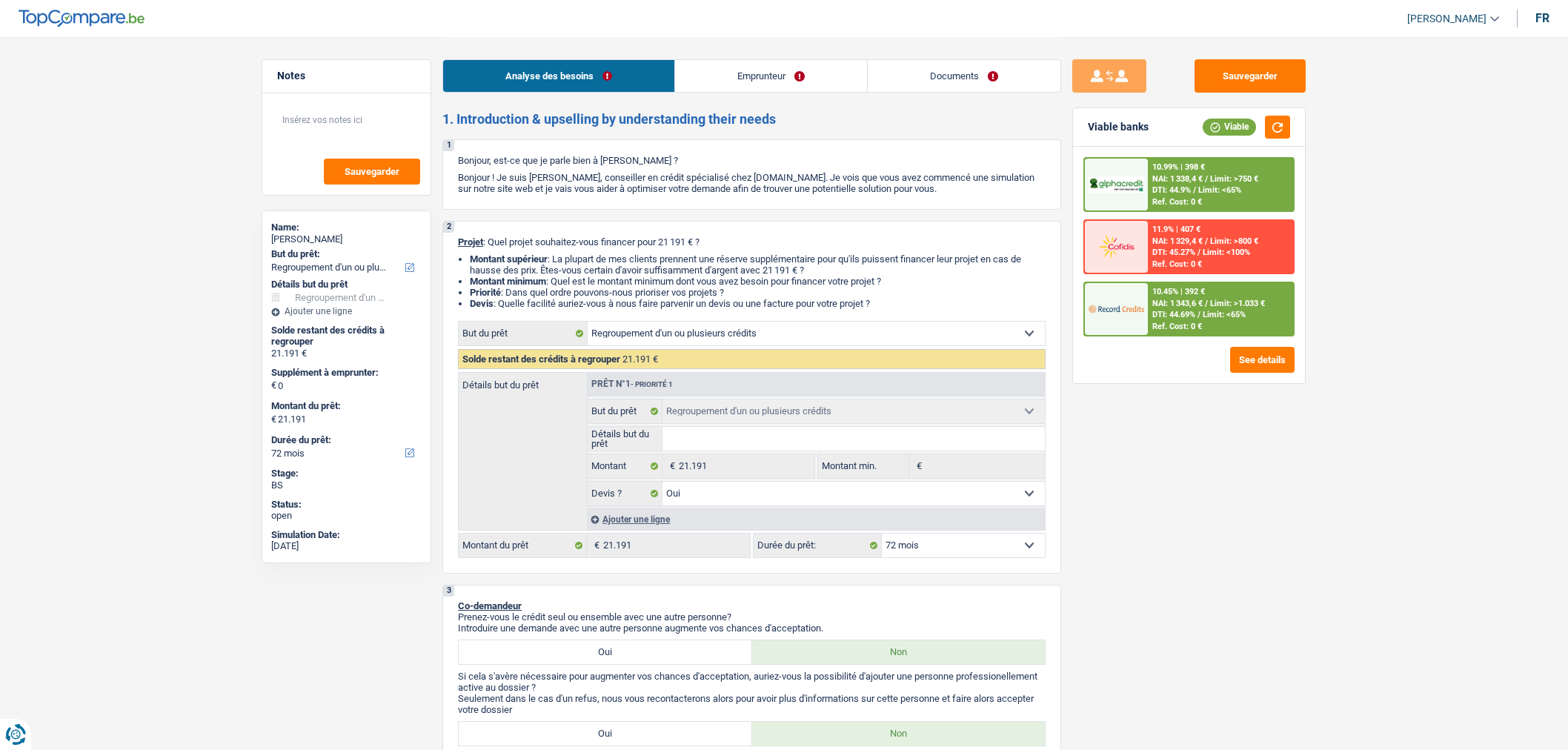
select select "cardOrCredit"
select select "personalLoan"
select select "other"
select select "120"
select select "personalLoan"
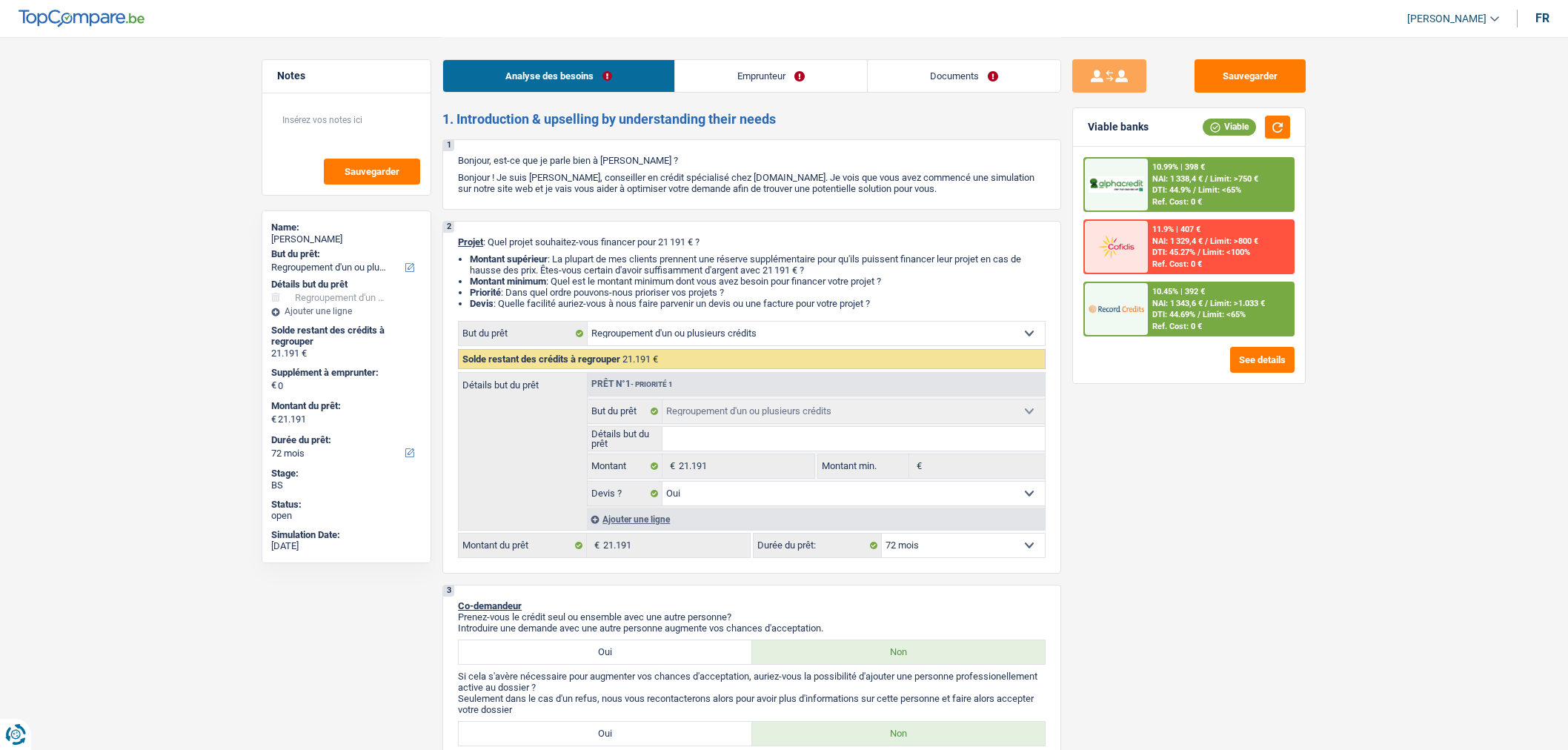
select select "other"
select select "120"
select select "cardOrCredit"
select select "refinancing"
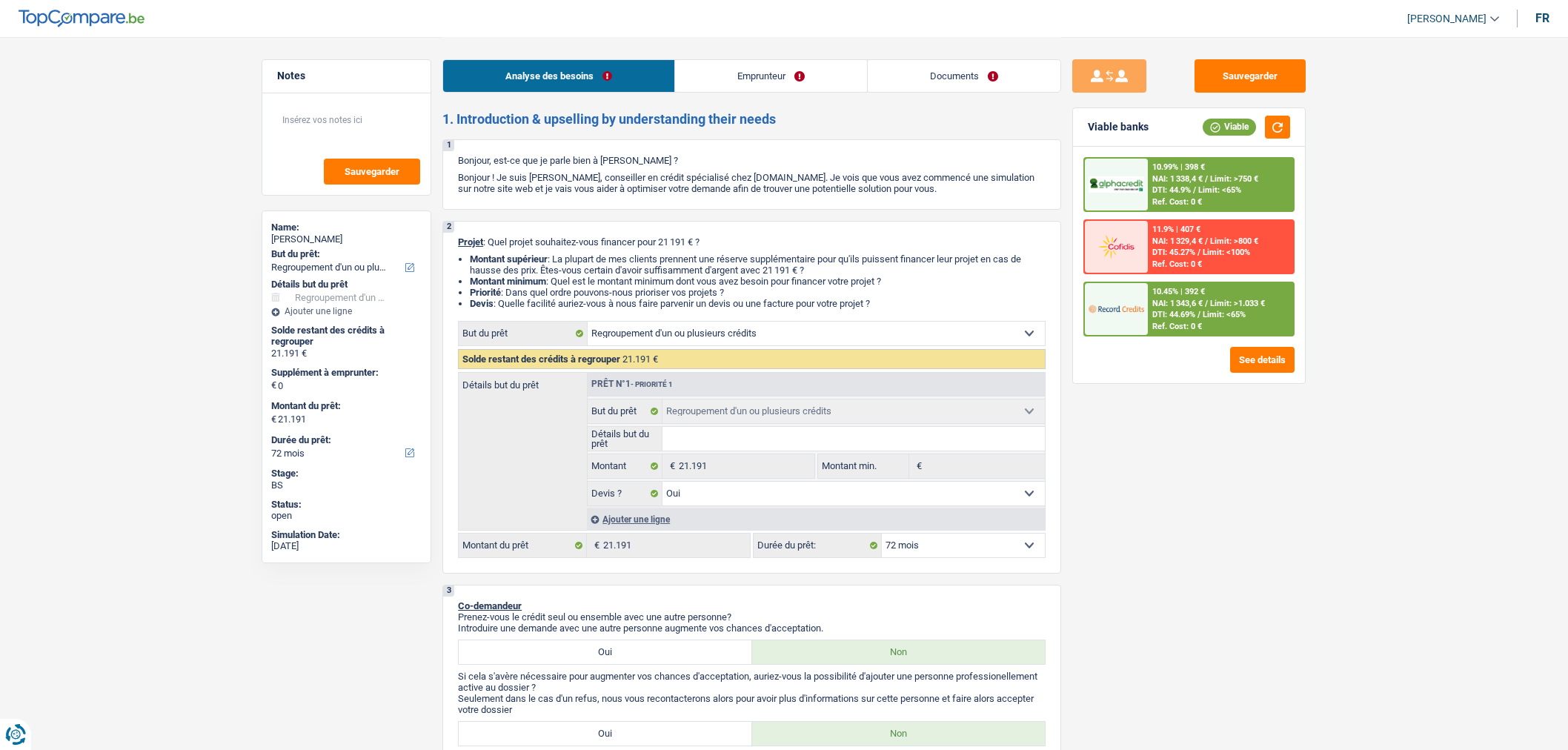
select select "refinancing"
select select "yes"
select select "72"
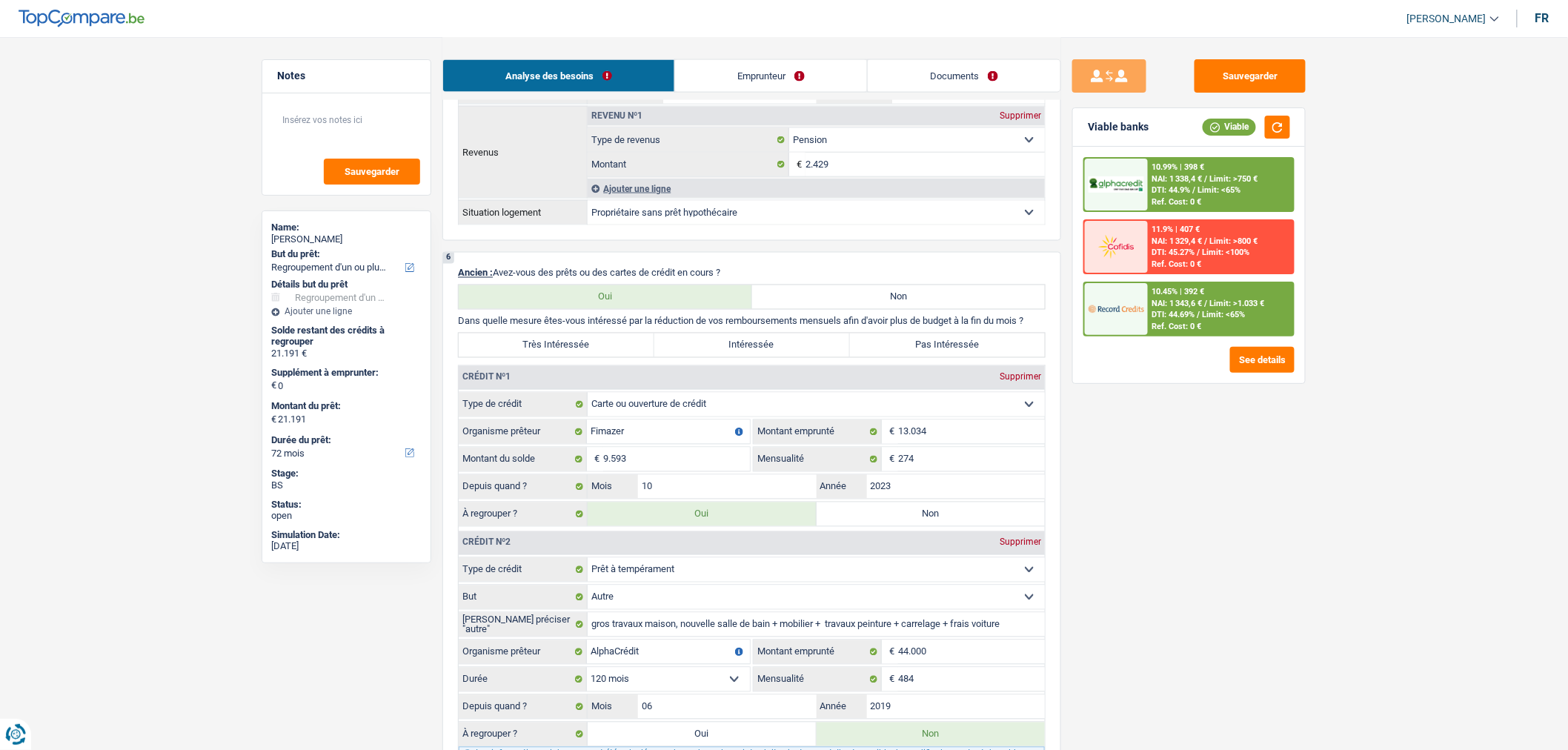
scroll to position [924, 0]
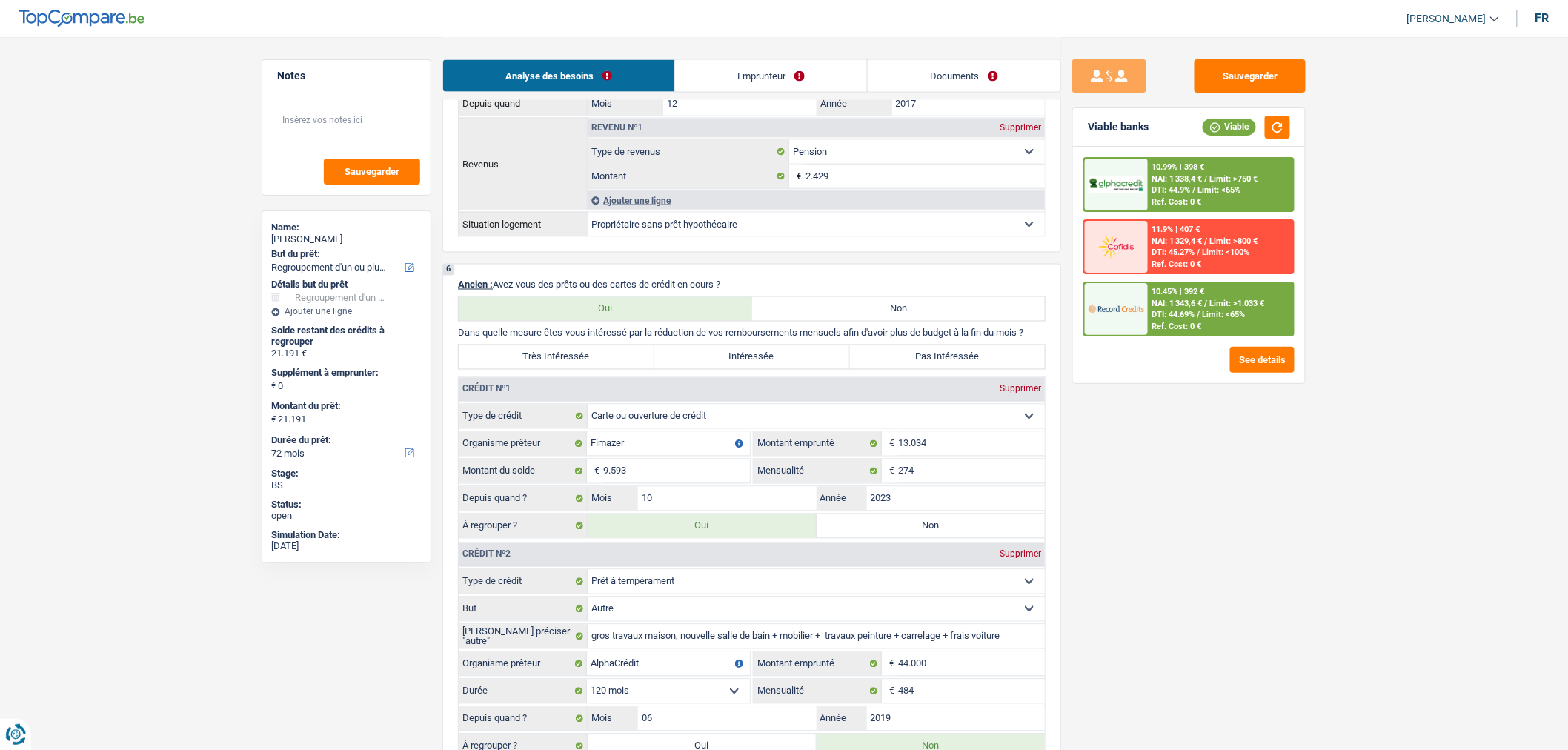
click at [1209, 194] on div "10.99% | 398 € NAI: 1 338,4 € / Limit: >750 € DTI: 44.9% / Limit: <65% Ref. Cos…" at bounding box center [1221, 185] width 146 height 52
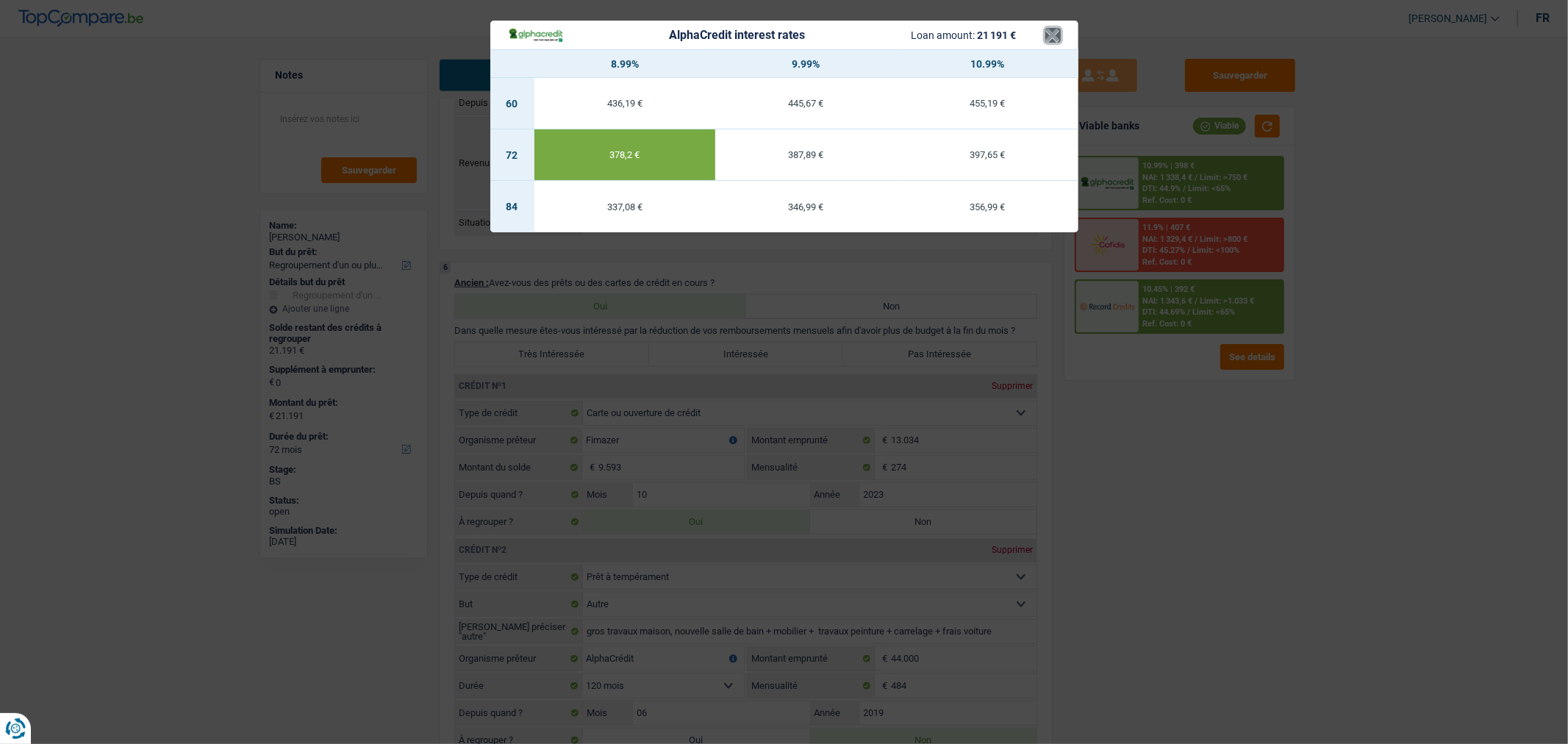
click at [1052, 37] on button "×" at bounding box center [1053, 34] width 15 height 14
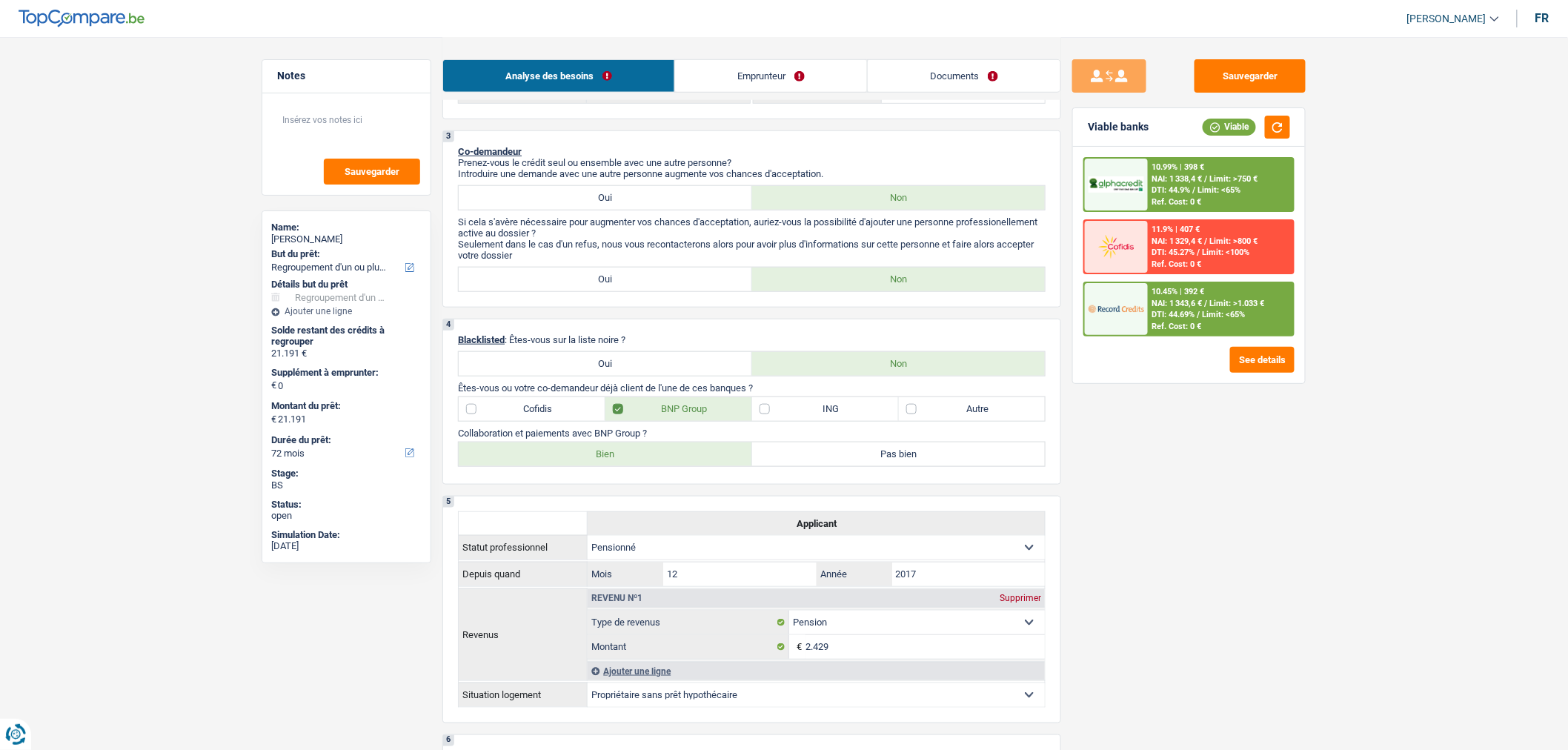
scroll to position [415, 0]
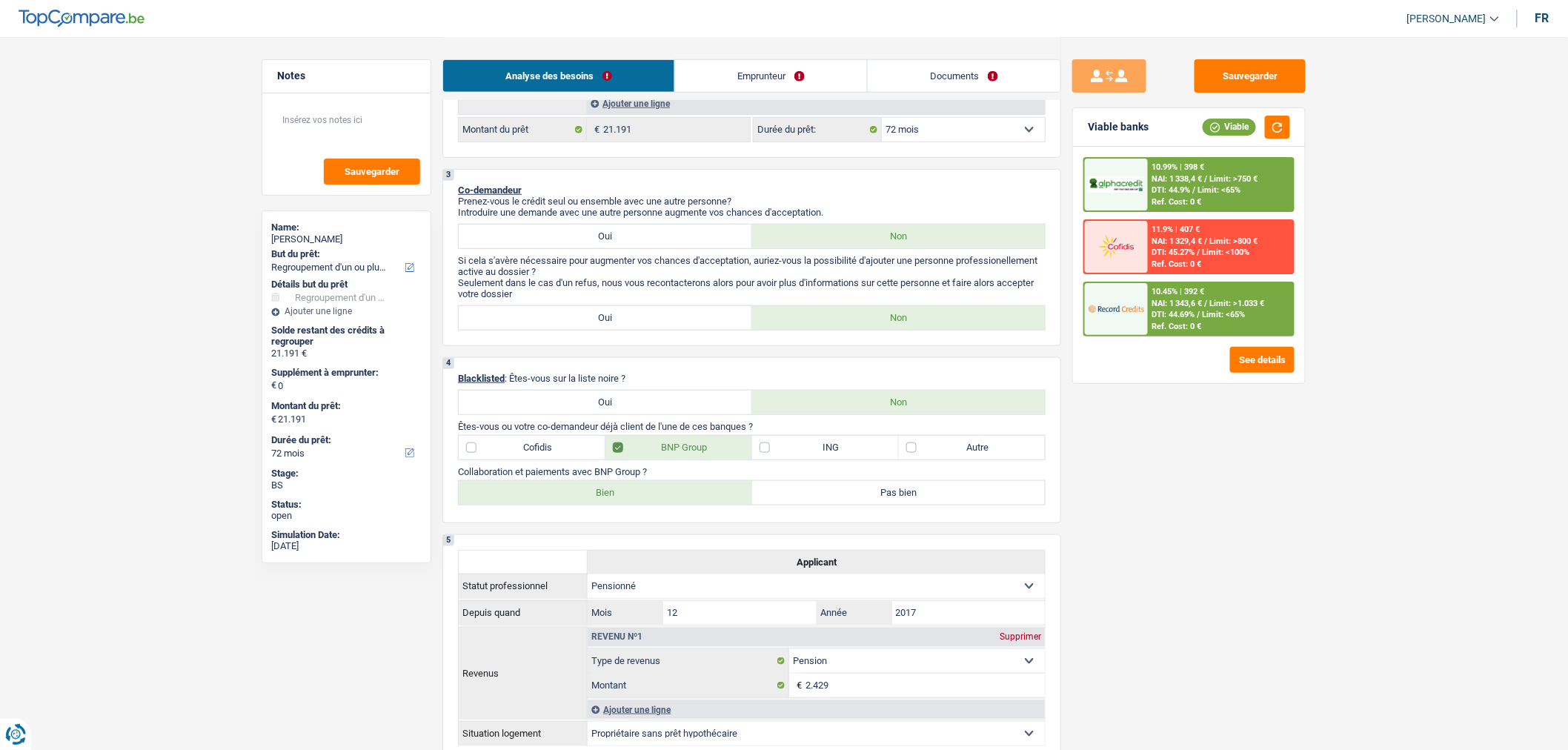
click at [1168, 188] on span "DTI: 44.9%" at bounding box center [1172, 190] width 38 height 10
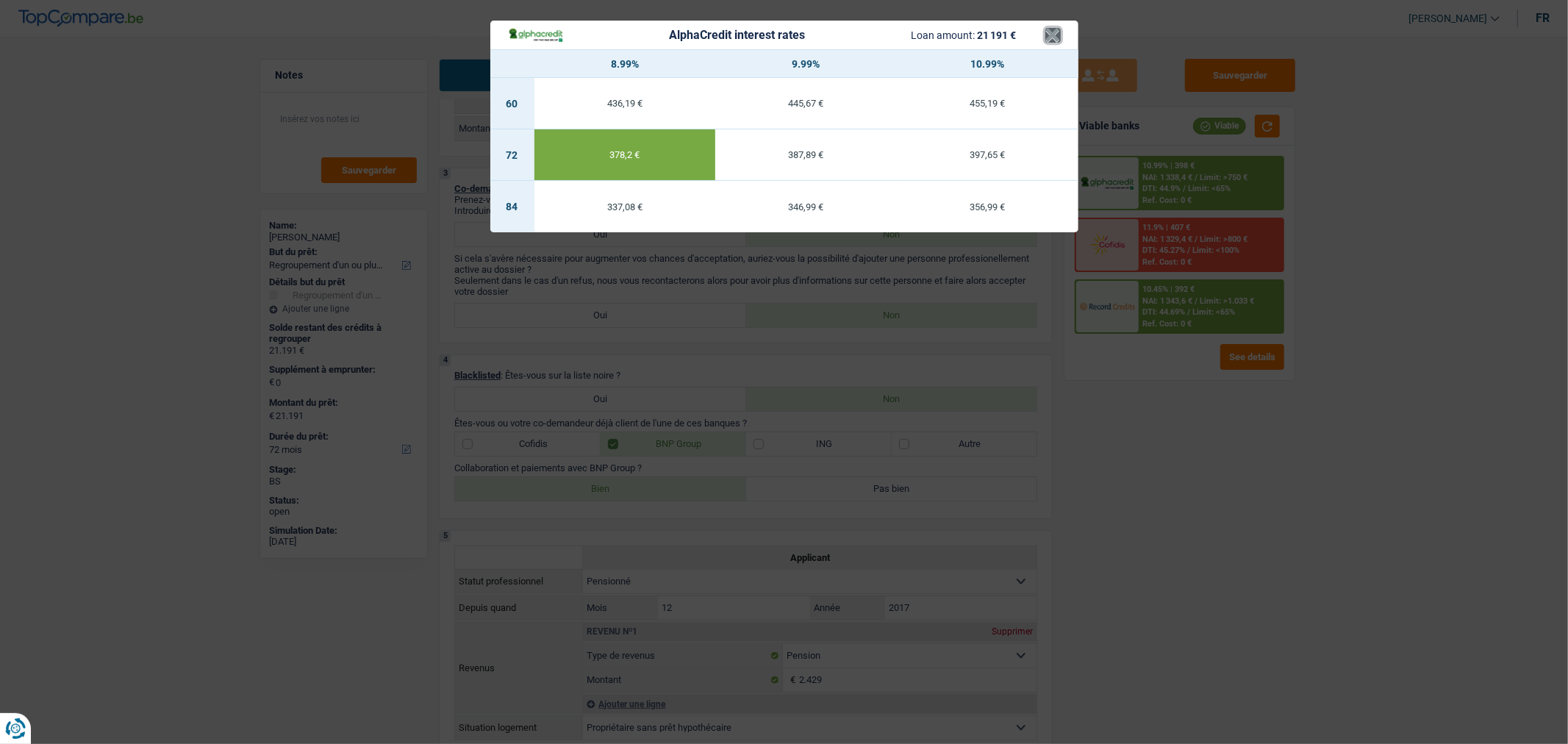
click at [1053, 35] on button "×" at bounding box center [1053, 34] width 15 height 14
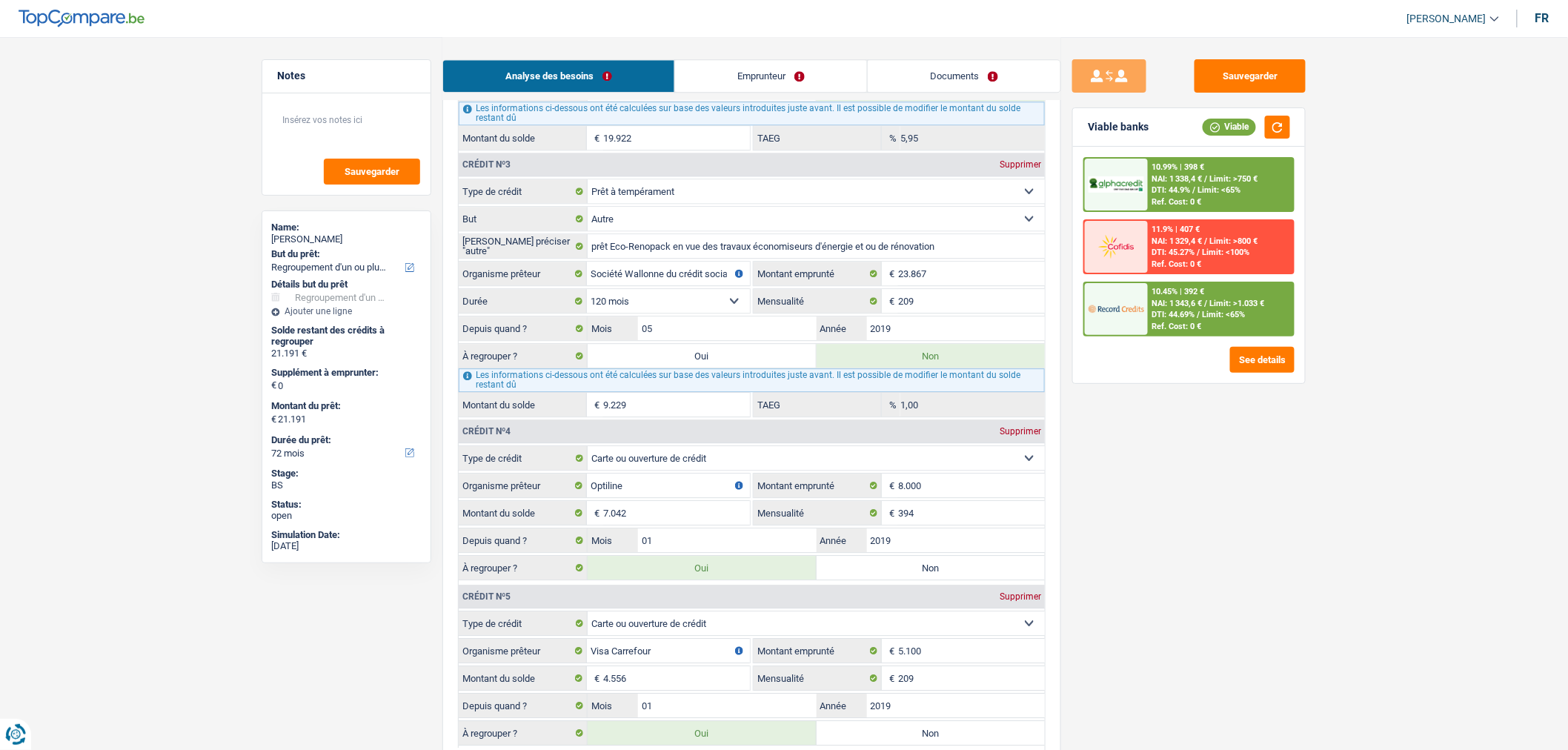
scroll to position [1583, 0]
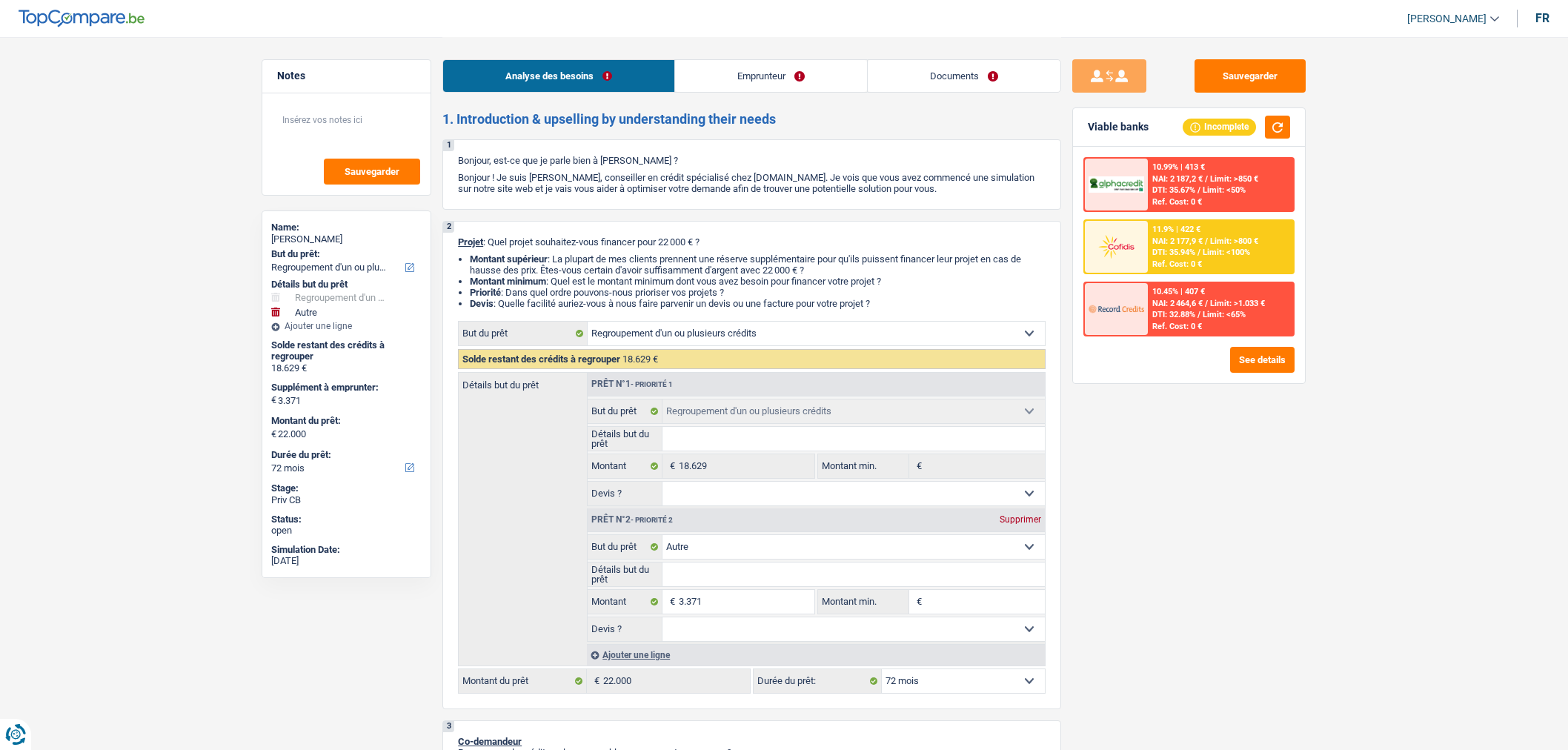
select select "refinancing"
select select "other"
select select "72"
select select "refinancing"
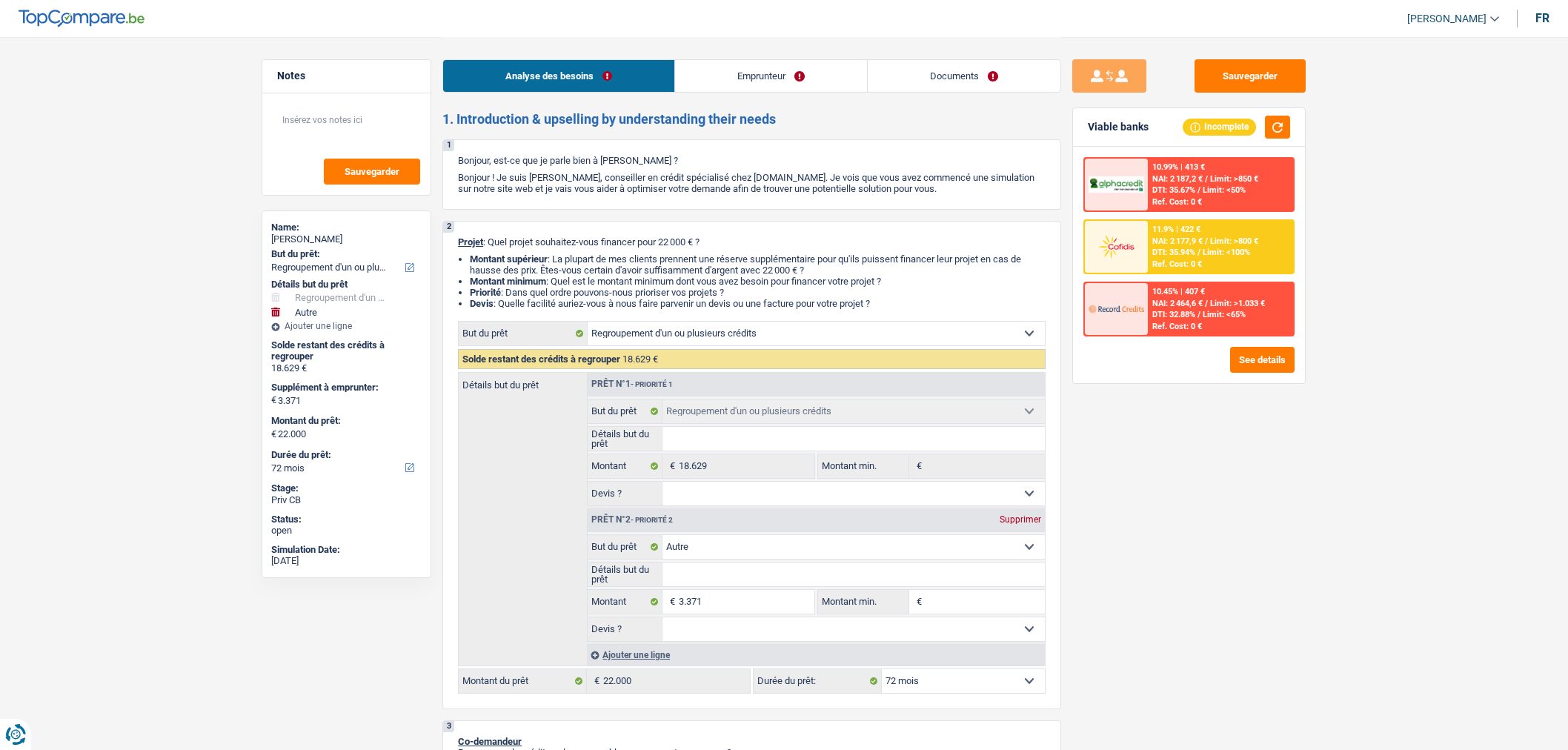
select select "refinancing"
select select "other"
select select "72"
select select "privateEmployee"
select select "netSalary"
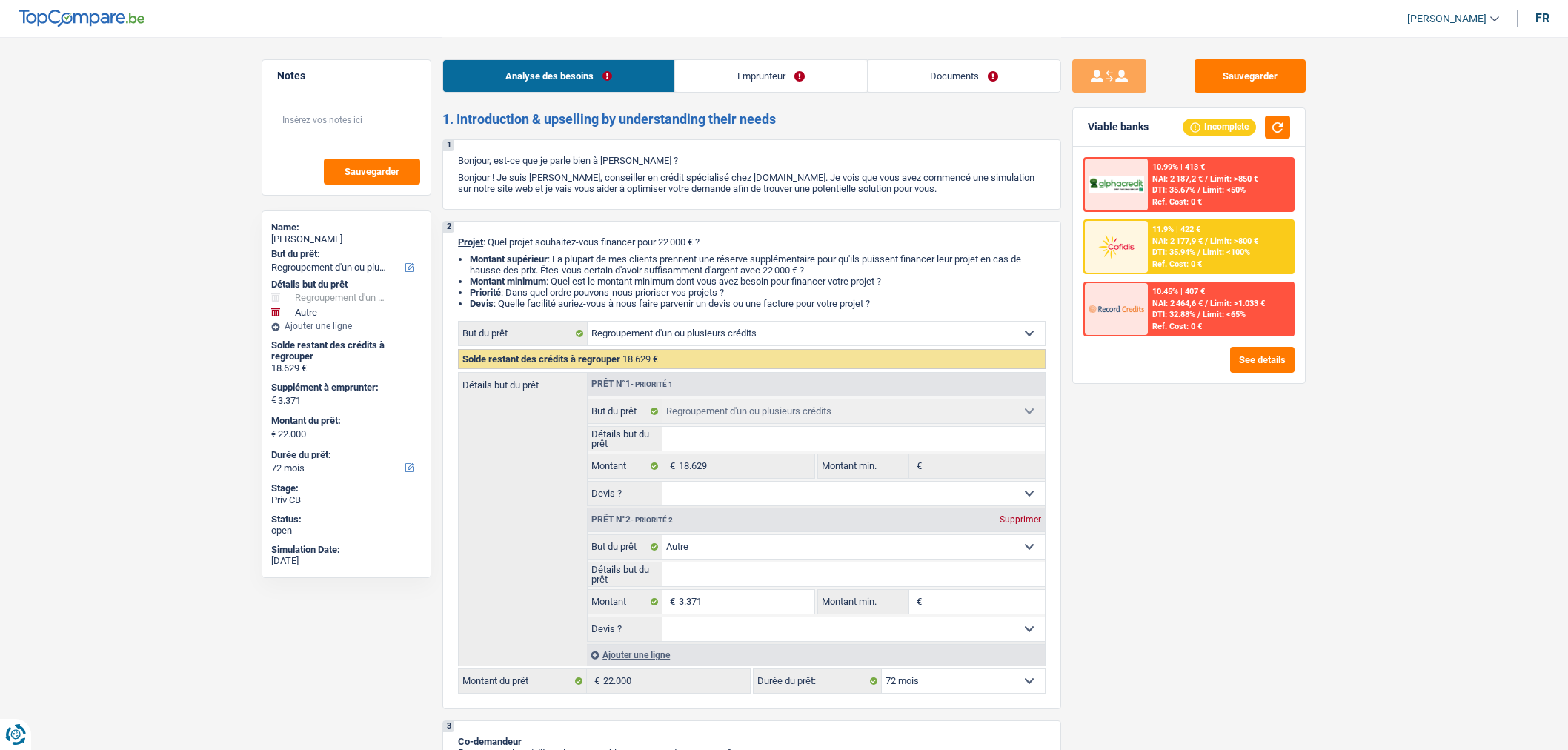
select select "mealVouchers"
select select "rents"
select select "cardOrCredit"
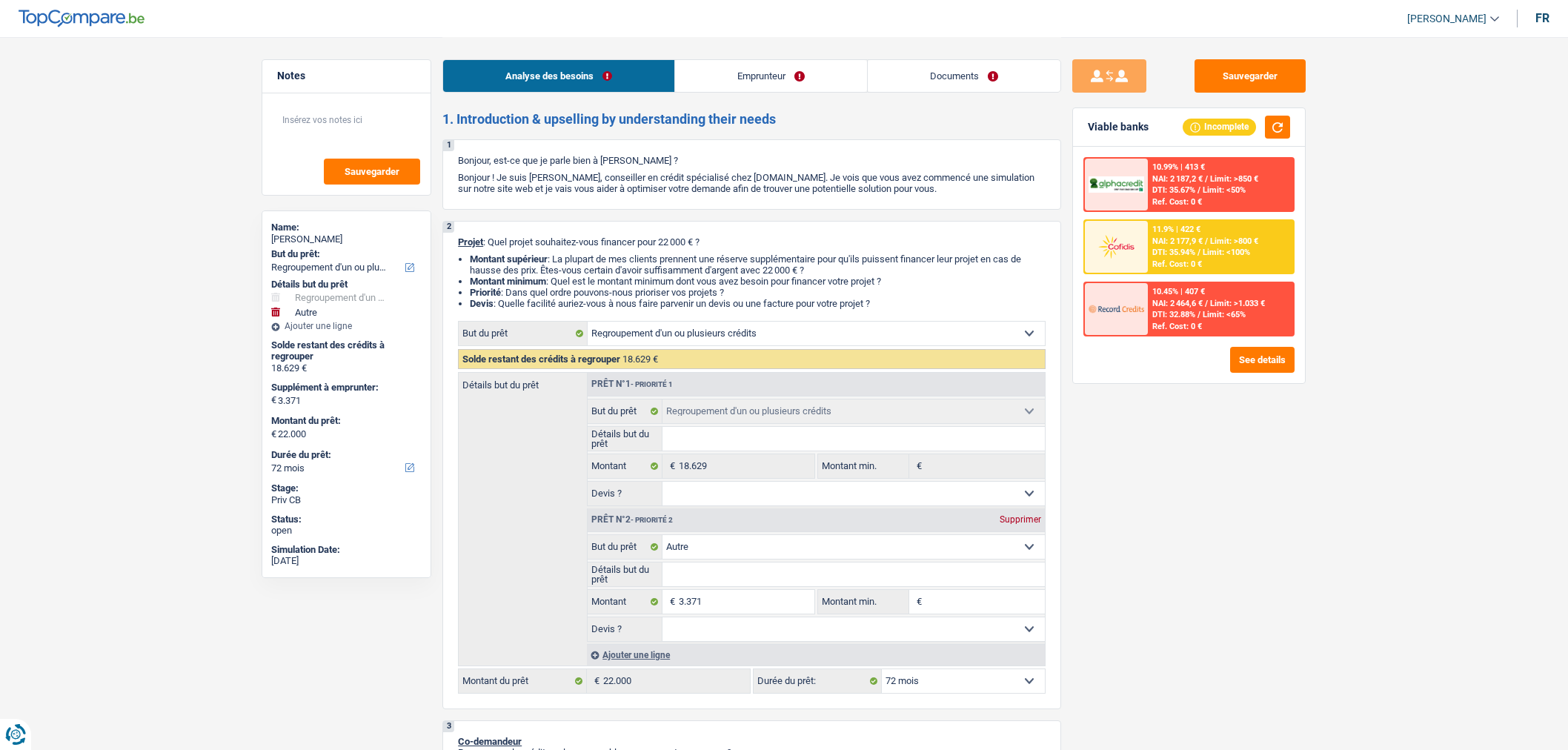
select select "refinancing"
select select "other"
select select "72"
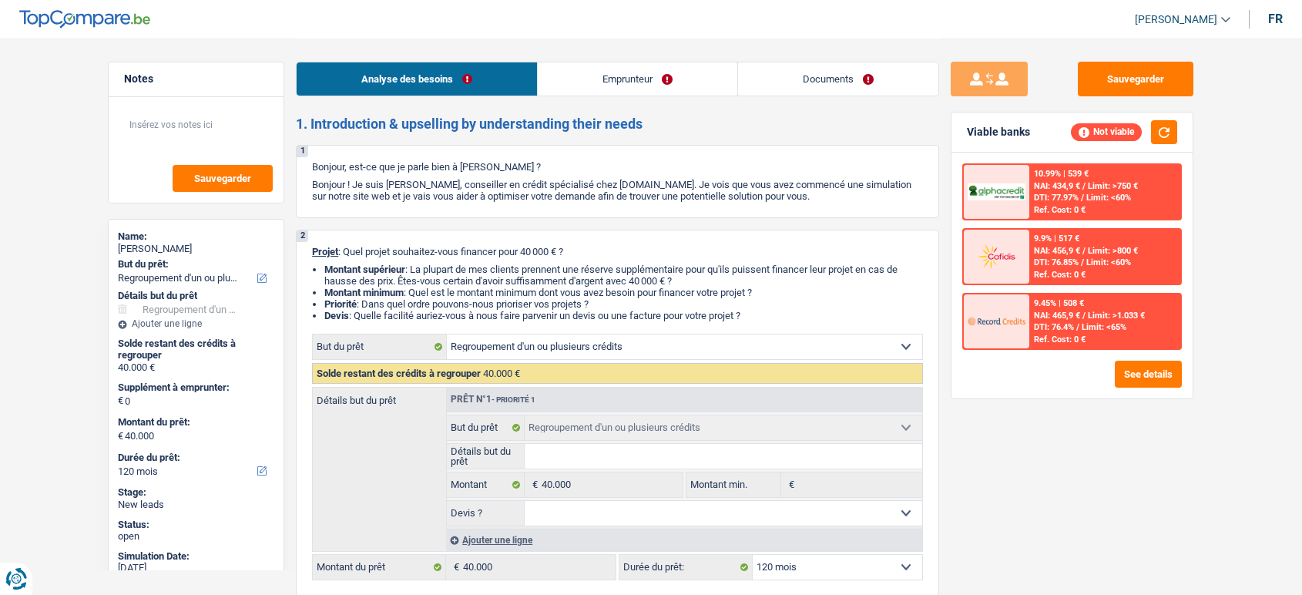
select select "refinancing"
select select "120"
select select "refinancing"
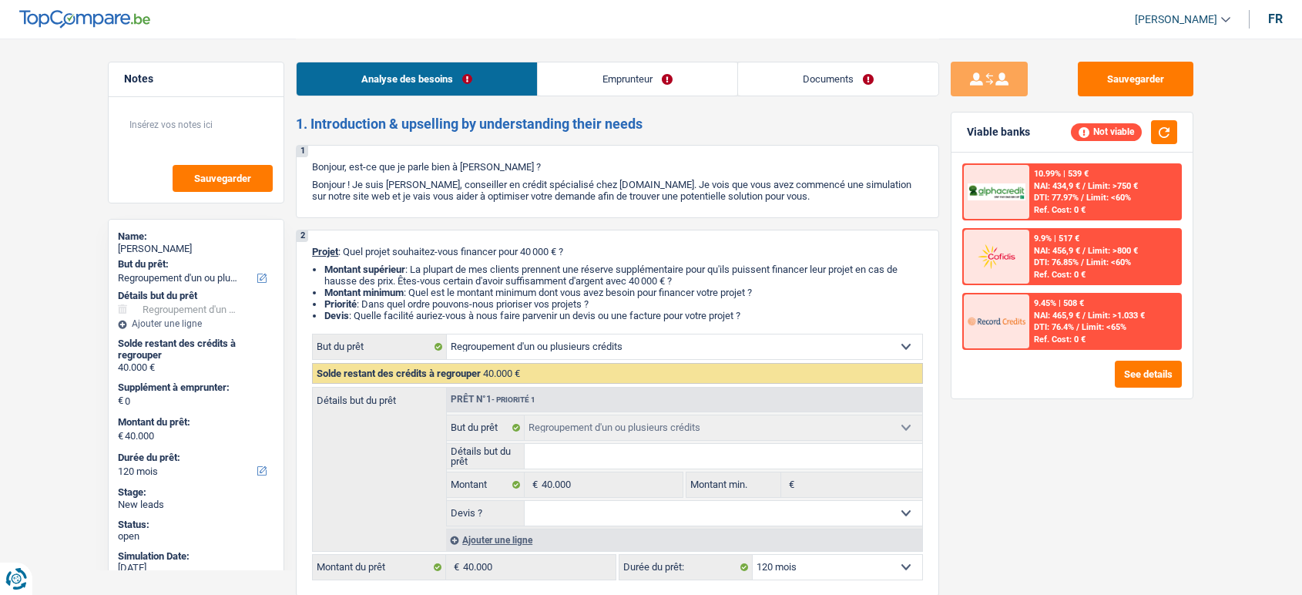
select select "120"
select select "worker"
select select "netSalary"
select select "ownerWithMortgage"
select select "mortgage"
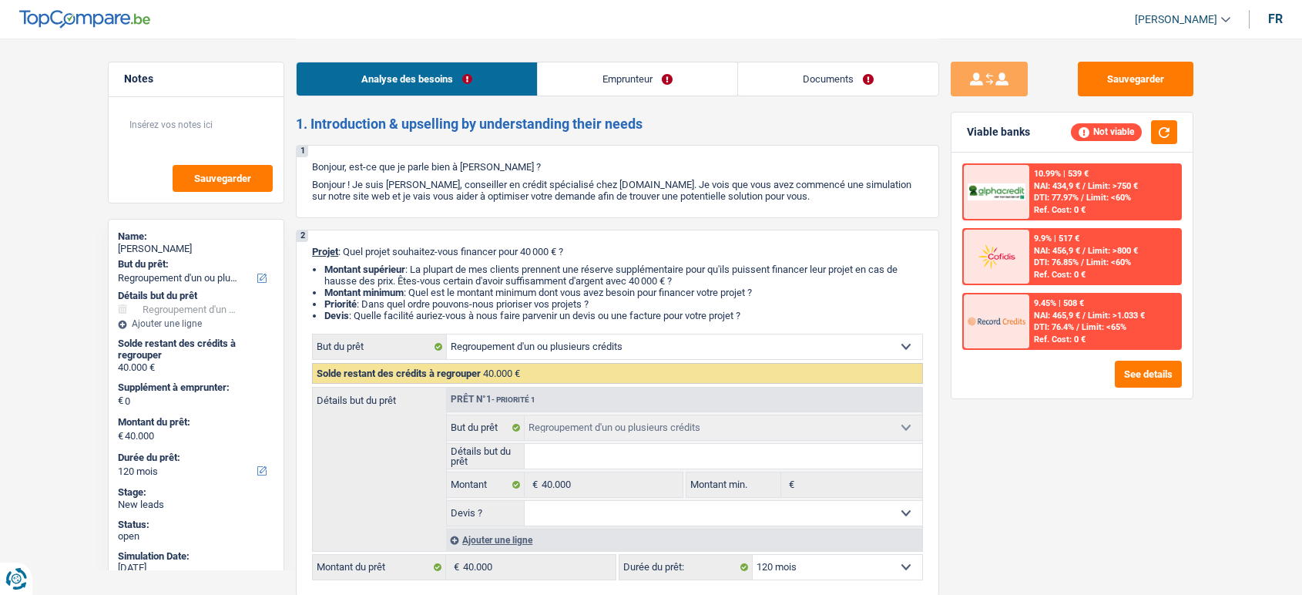
select select "360"
select select "renovationLoan"
select select "84"
select select "refinancing"
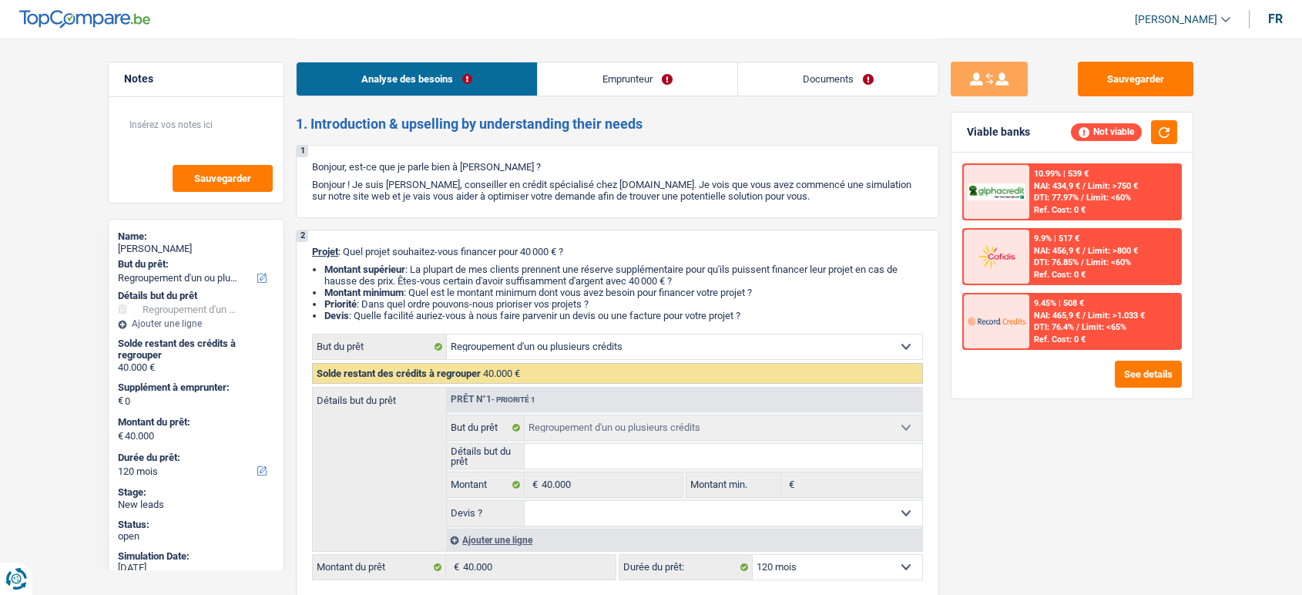
select select "120"
click at [634, 79] on link "Emprunteur" at bounding box center [638, 78] width 200 height 33
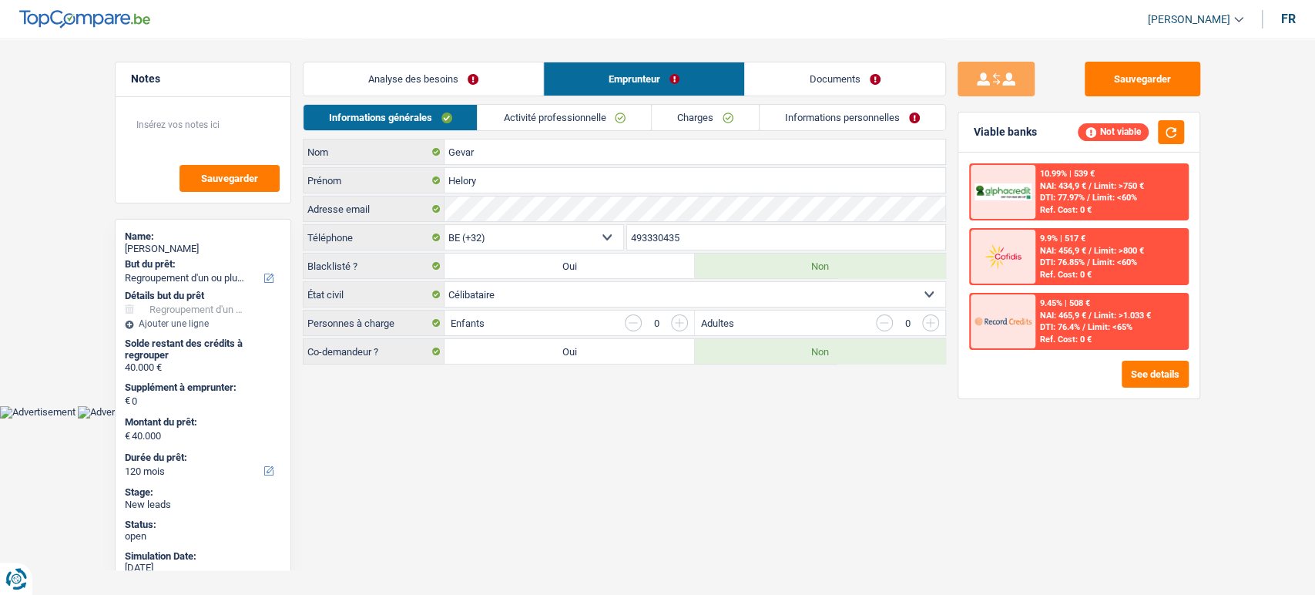
click at [561, 119] on link "Activité professionnelle" at bounding box center [564, 117] width 173 height 25
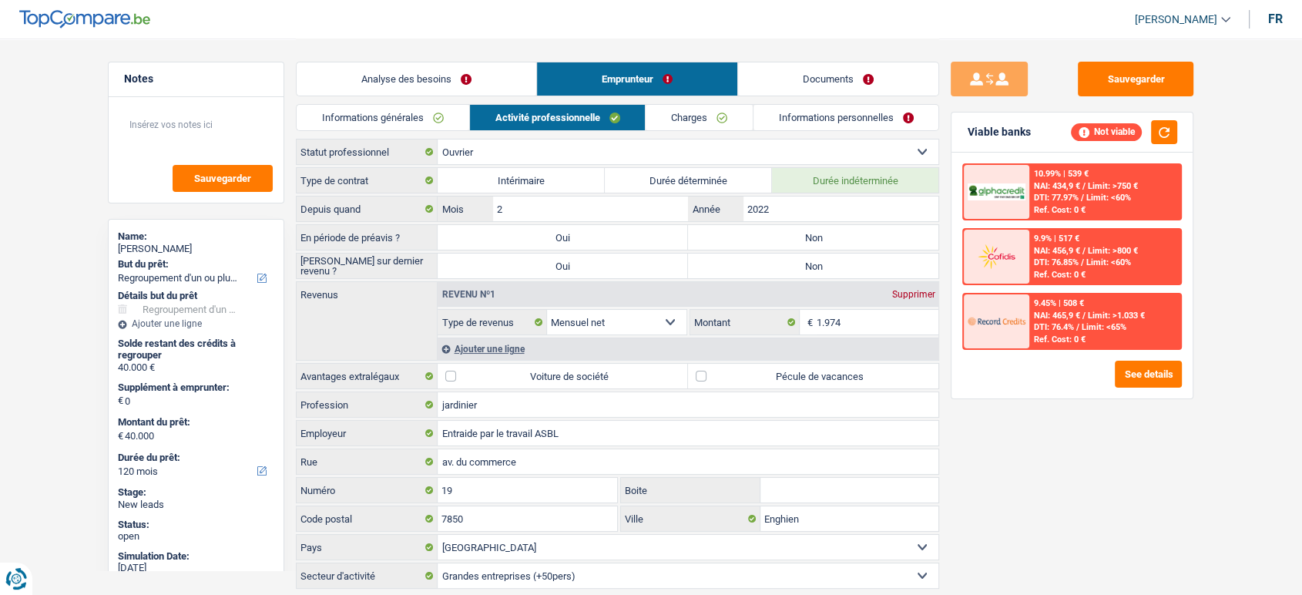
click at [684, 115] on link "Charges" at bounding box center [699, 117] width 107 height 25
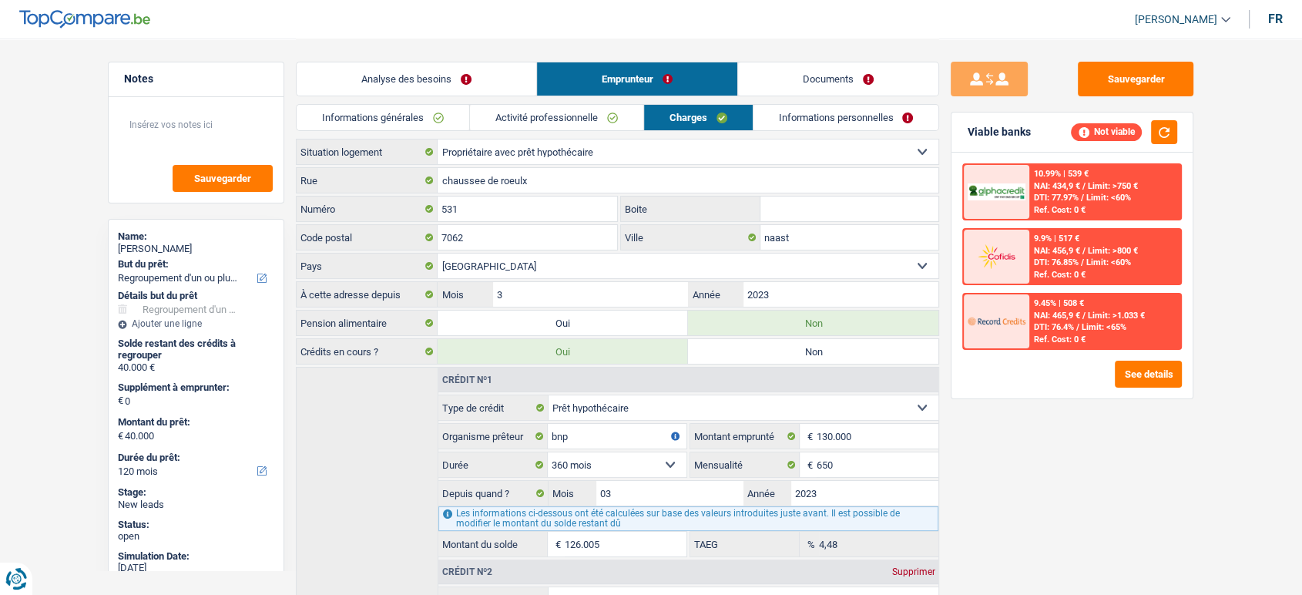
click at [822, 116] on link "Informations personnelles" at bounding box center [846, 117] width 186 height 25
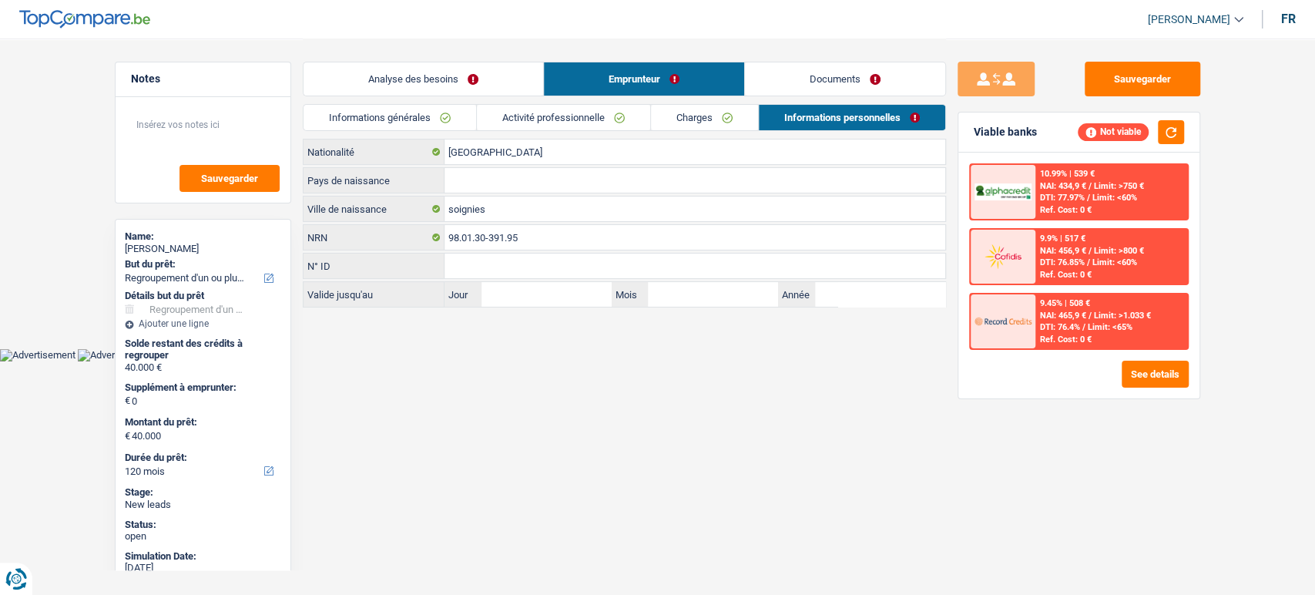
click at [820, 75] on link "Documents" at bounding box center [845, 78] width 200 height 33
